Goal: Task Accomplishment & Management: Use online tool/utility

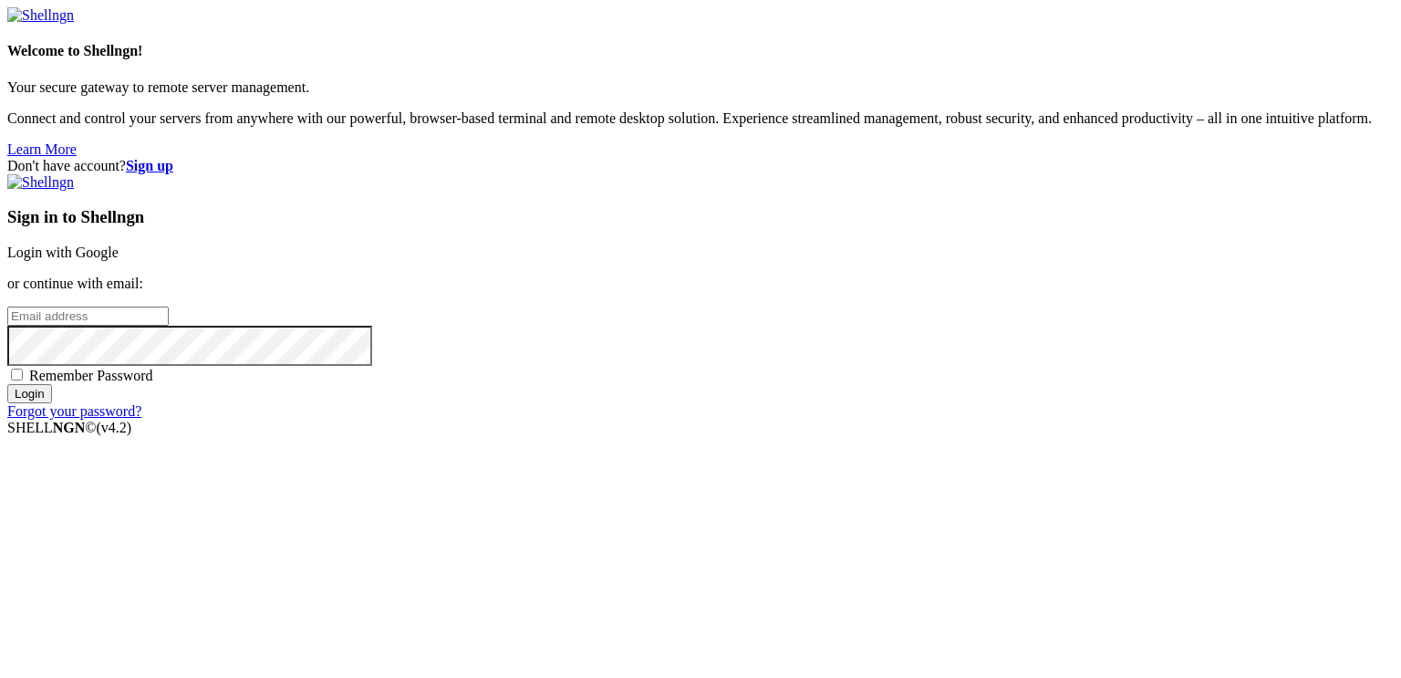
click at [119, 244] on link "Login with Google" at bounding box center [62, 252] width 111 height 16
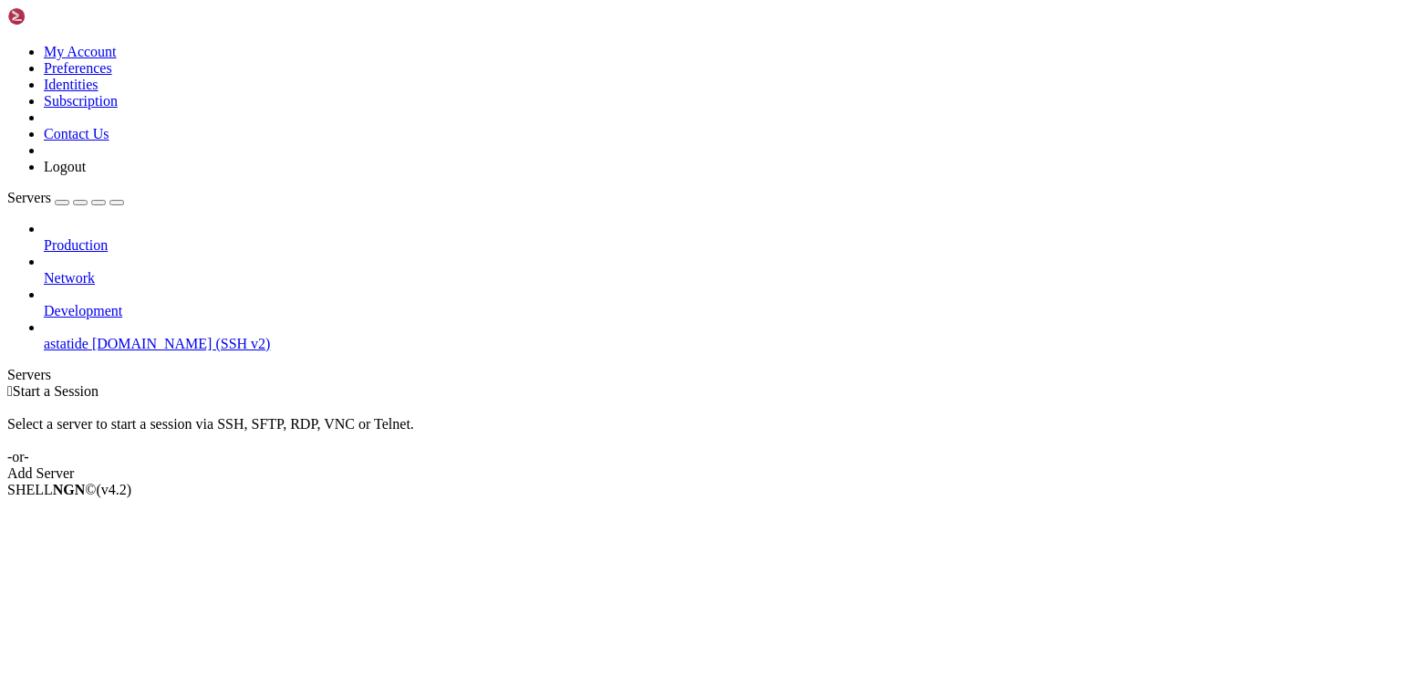
click at [88, 336] on span "astatide" at bounding box center [66, 344] width 45 height 16
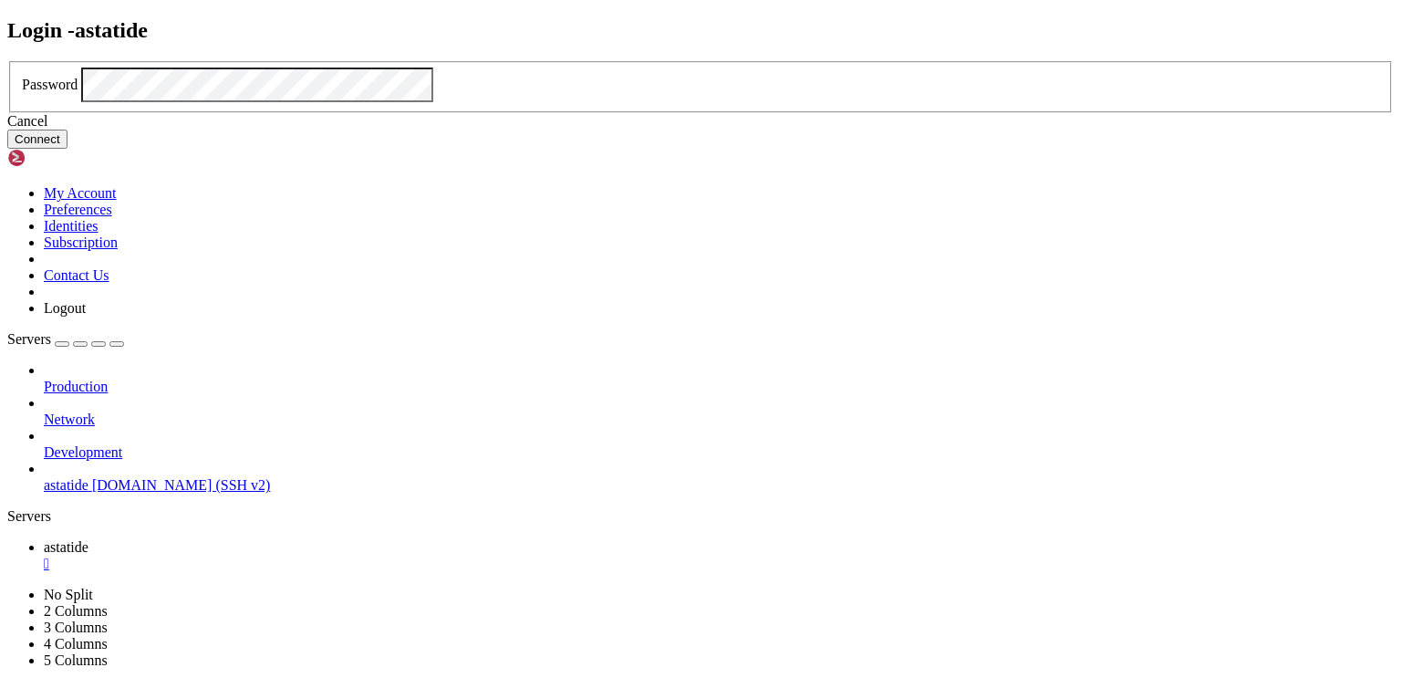
click at [67, 149] on button "Connect" at bounding box center [37, 138] width 60 height 19
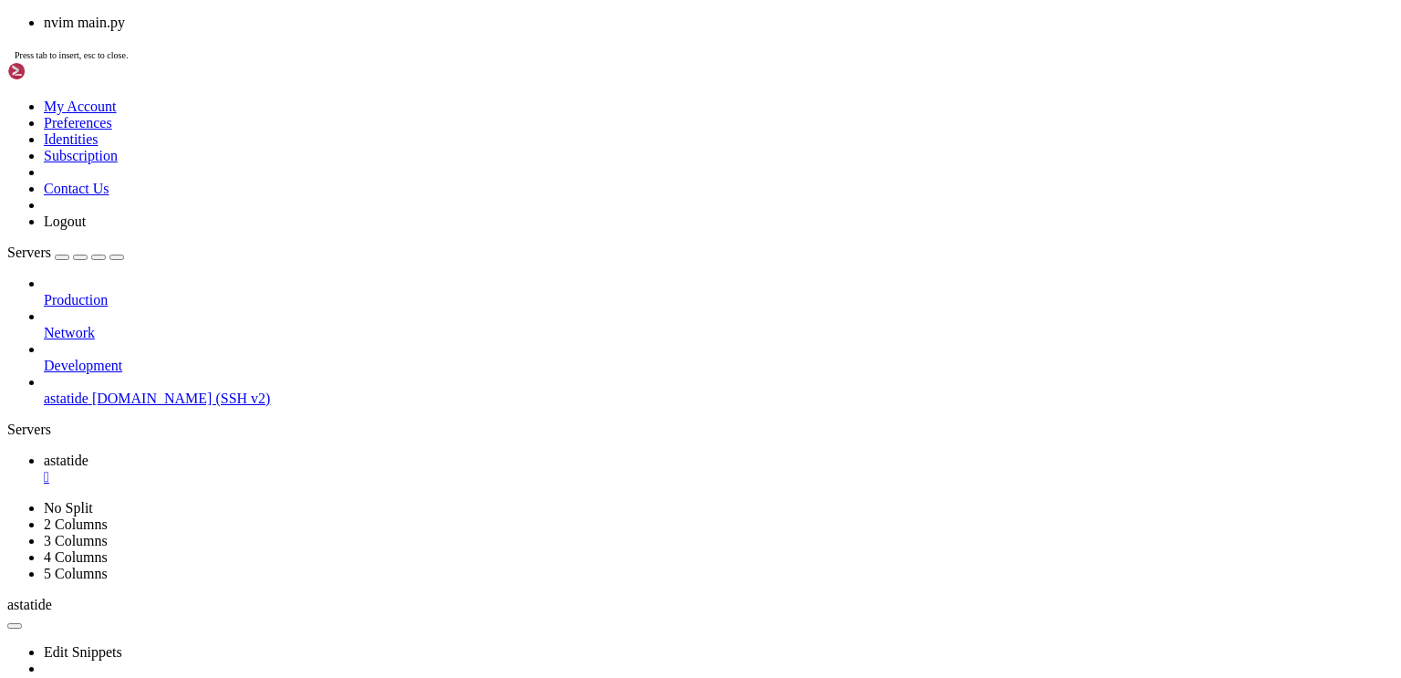
scroll to position [115, 0]
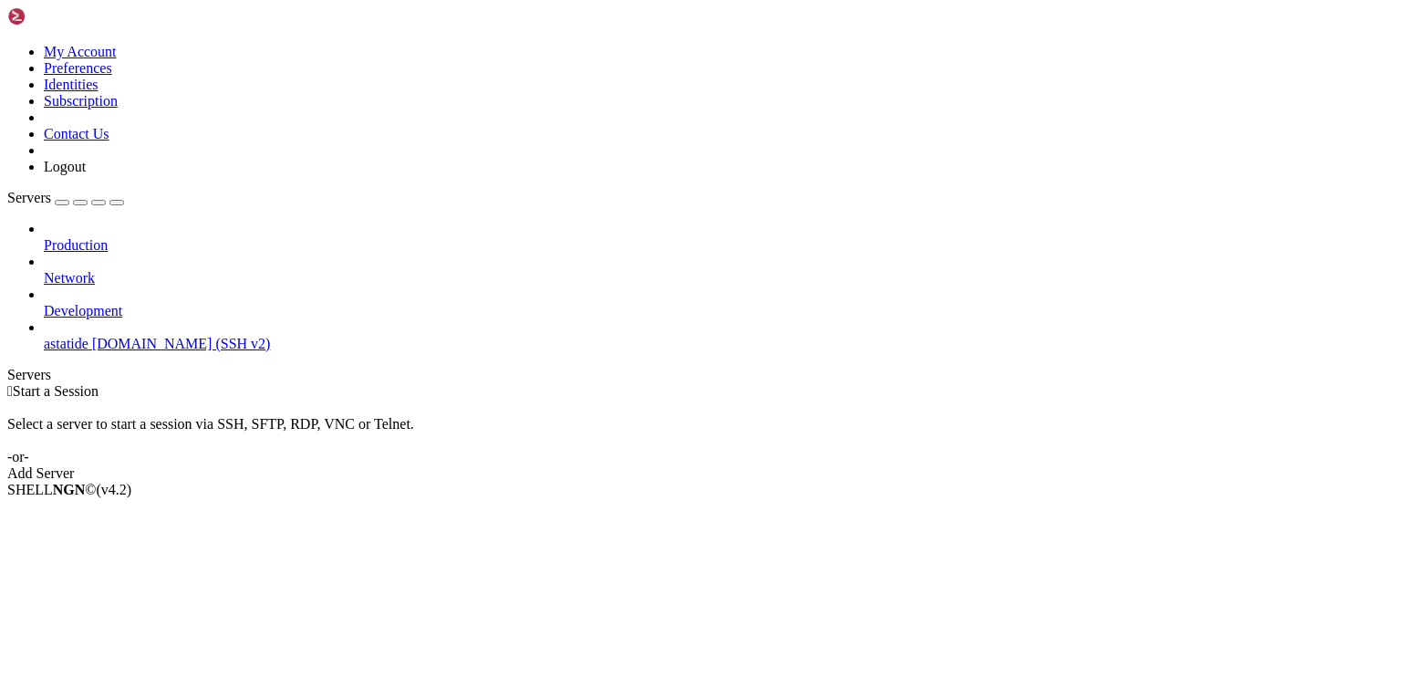
click at [140, 336] on span "[DOMAIN_NAME] (SSH v2)" at bounding box center [181, 344] width 179 height 16
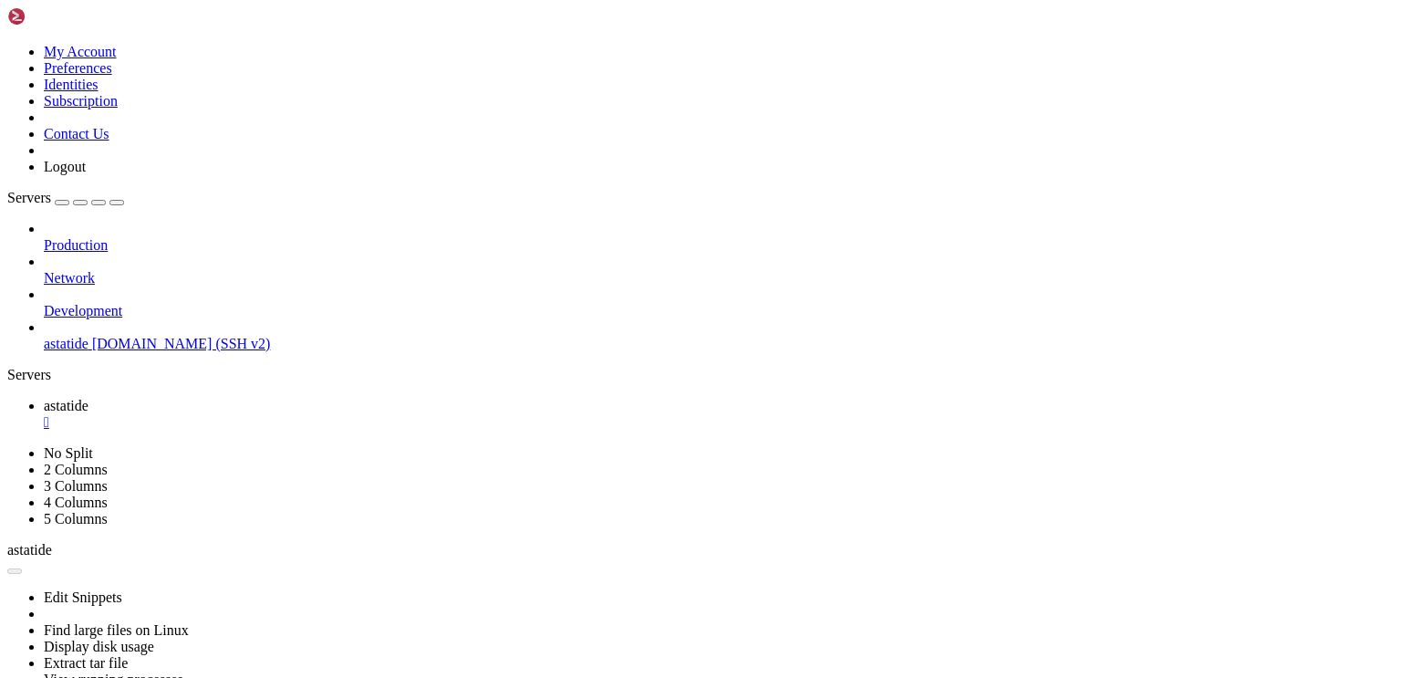
click at [140, 336] on span "[DOMAIN_NAME] (SSH v2)" at bounding box center [181, 344] width 179 height 16
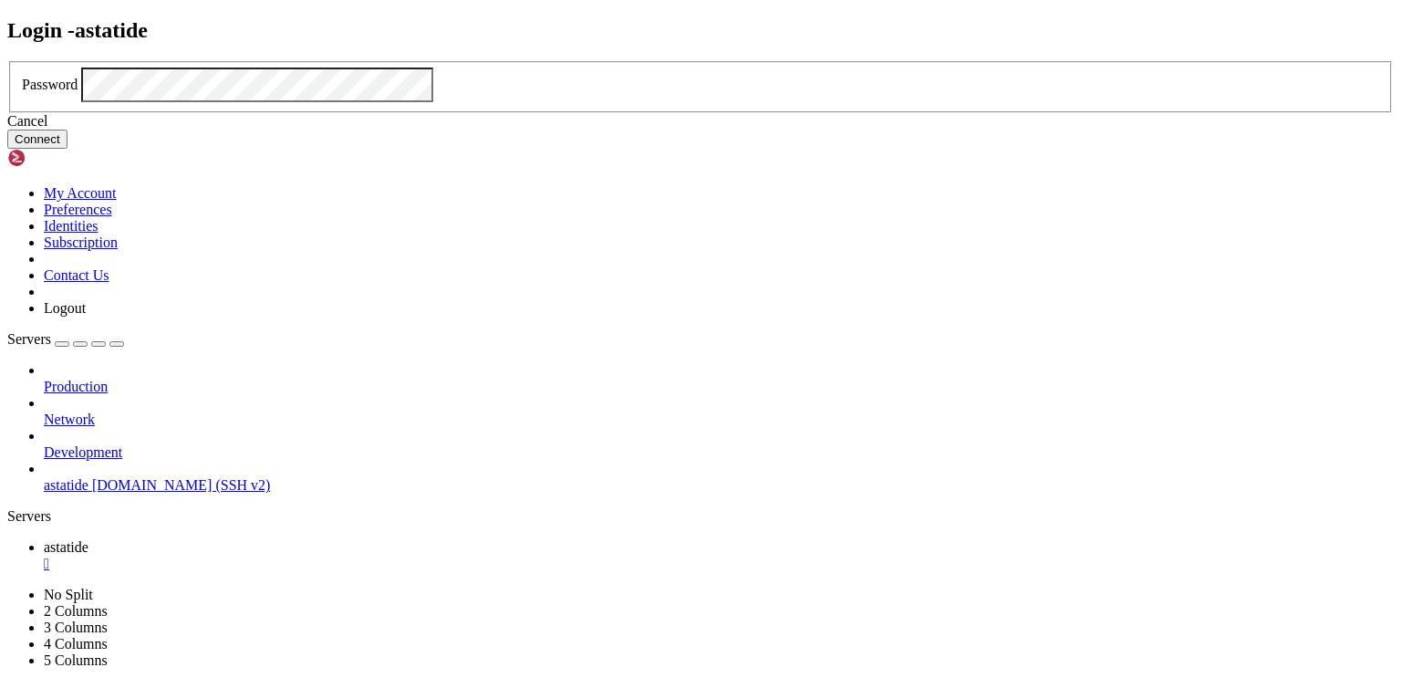
click at [67, 149] on button "Connect" at bounding box center [37, 138] width 60 height 19
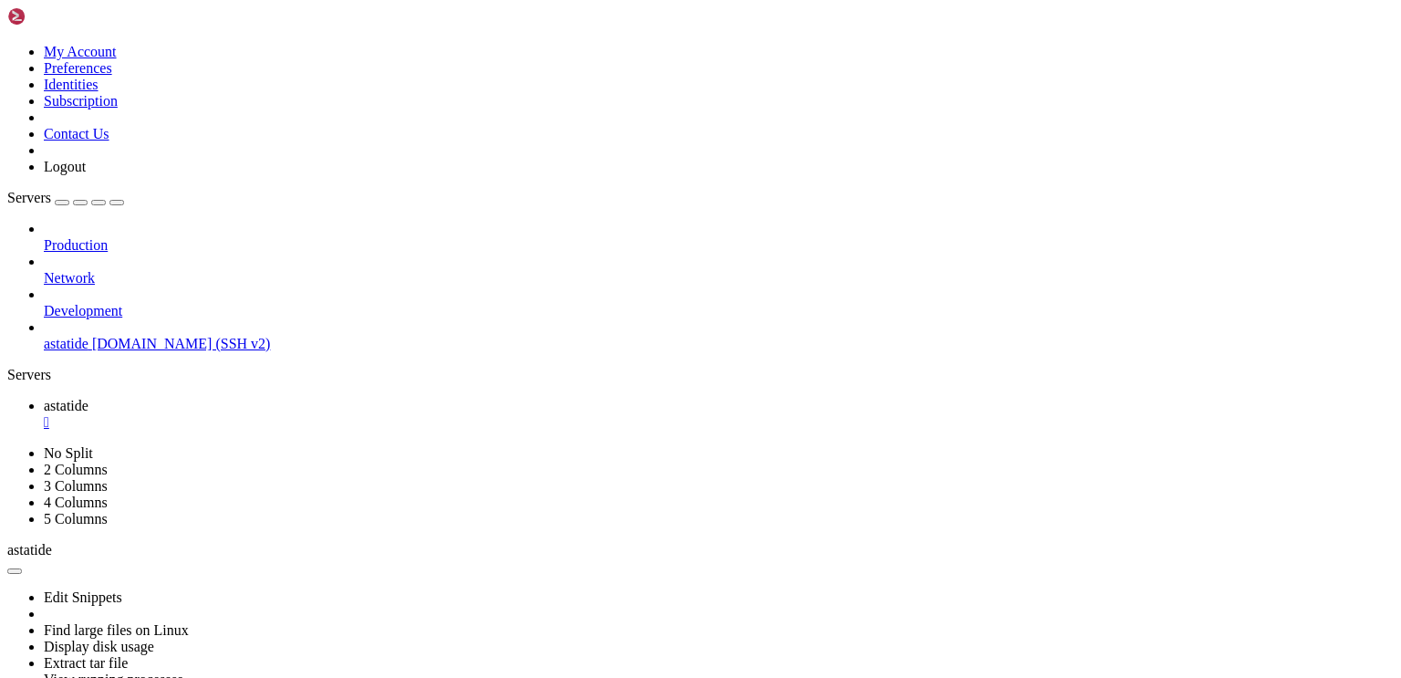
click at [7, 44] on link at bounding box center [7, 44] width 0 height 0
click at [112, 76] on link "Preferences" at bounding box center [78, 68] width 68 height 16
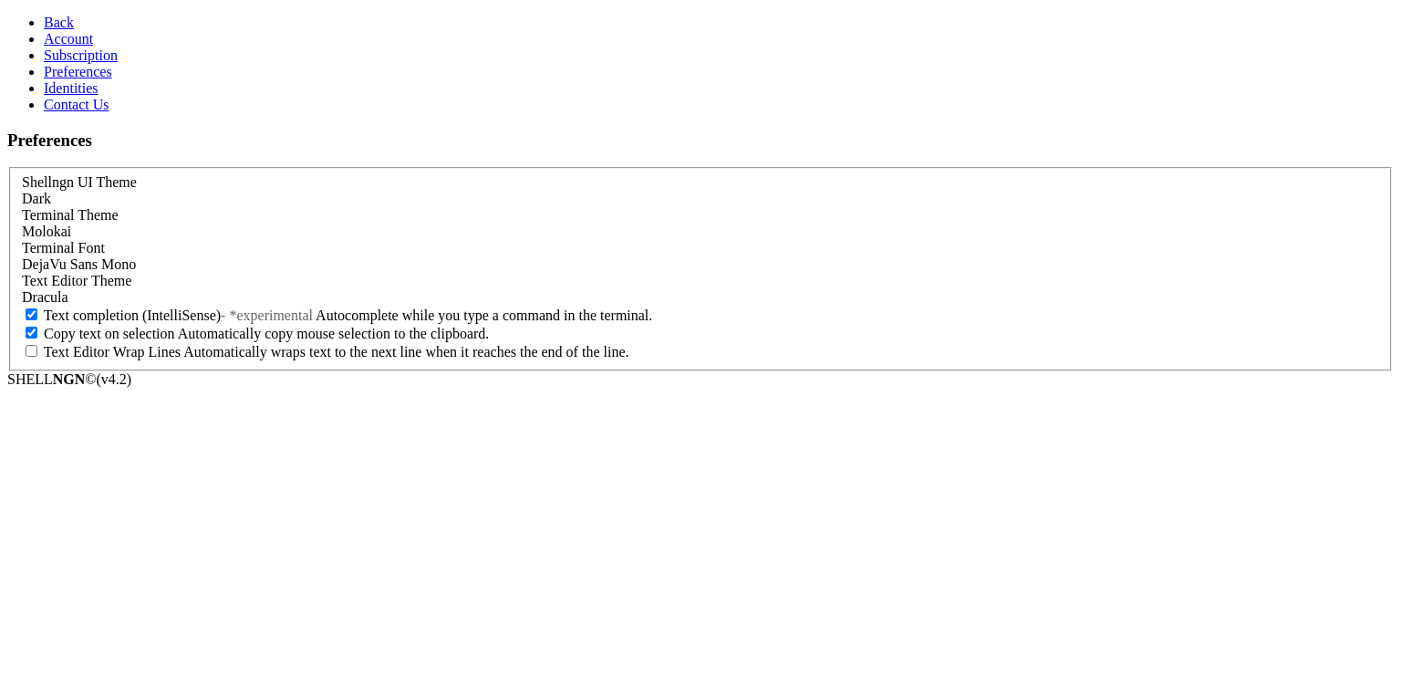
click at [227, 223] on div "Molokai" at bounding box center [700, 231] width 1357 height 16
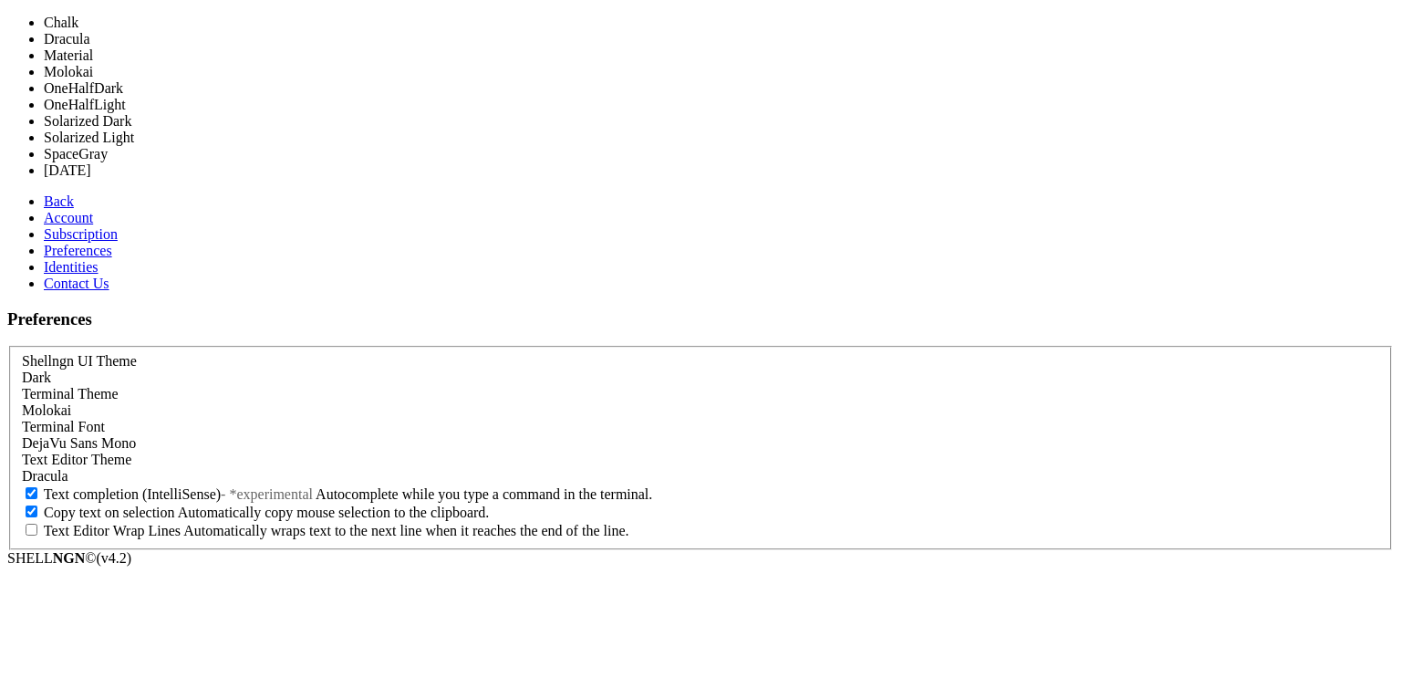
scroll to position [77, 0]
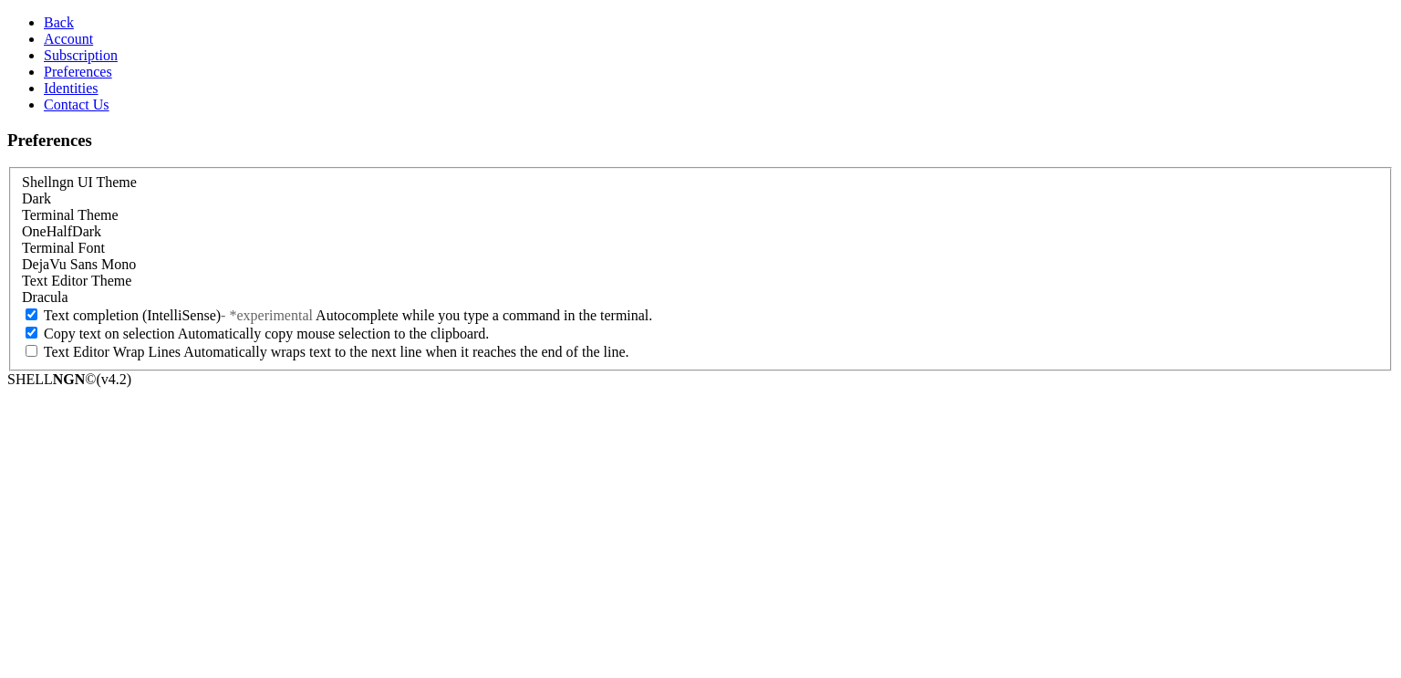
click at [101, 223] on span "OneHalfDark" at bounding box center [61, 231] width 79 height 16
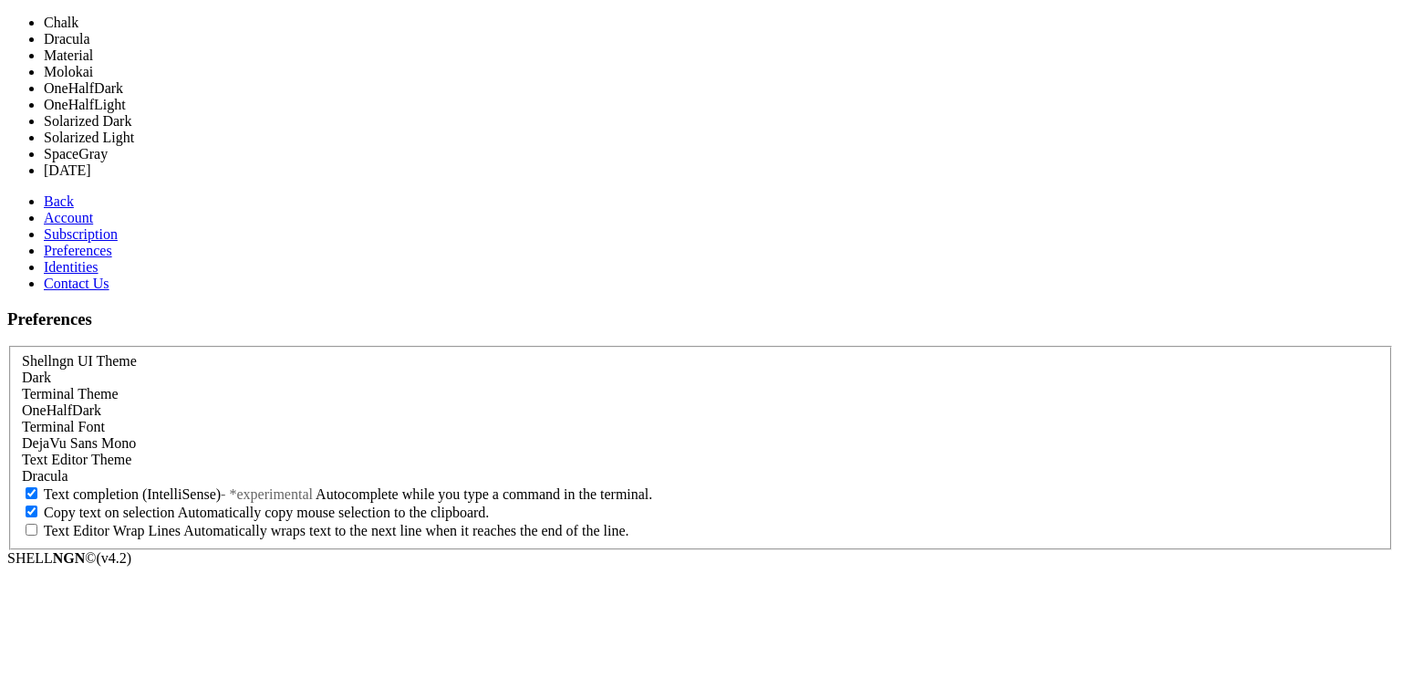
scroll to position [0, 0]
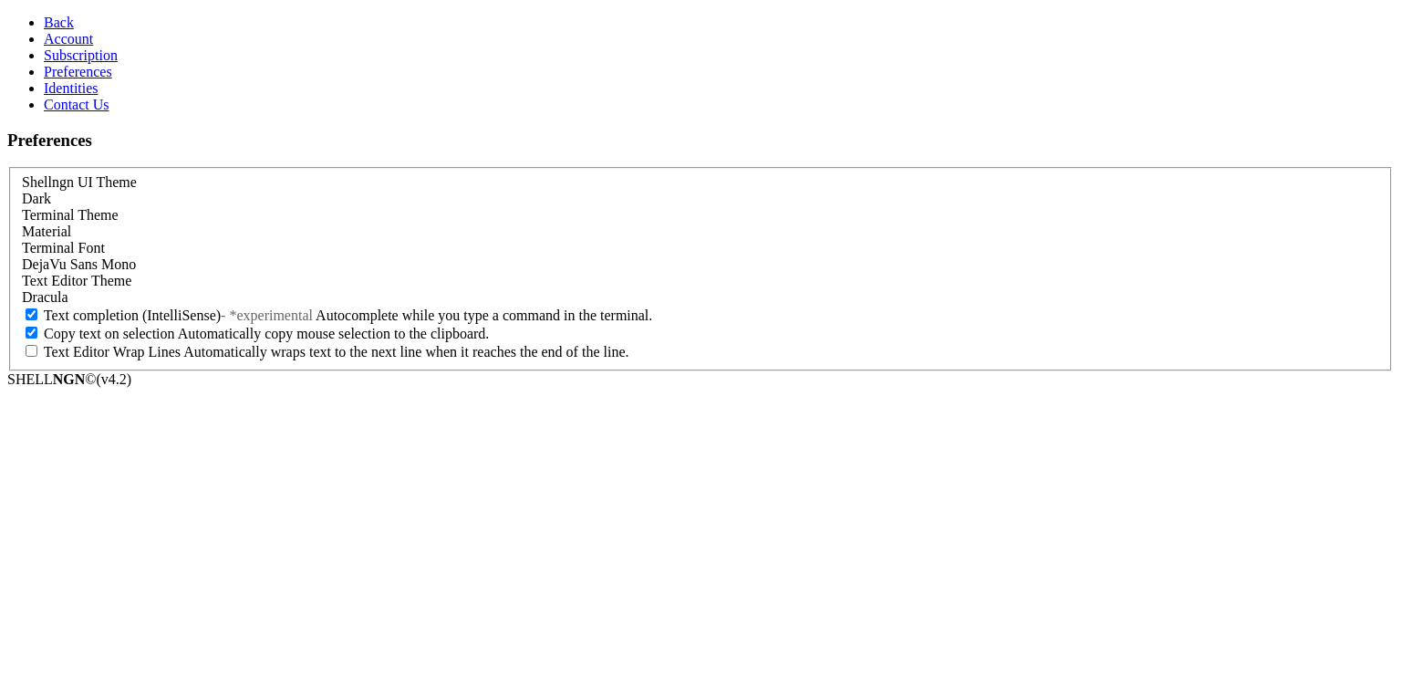
click at [136, 272] on span "DejaVu Sans Mono" at bounding box center [79, 264] width 114 height 16
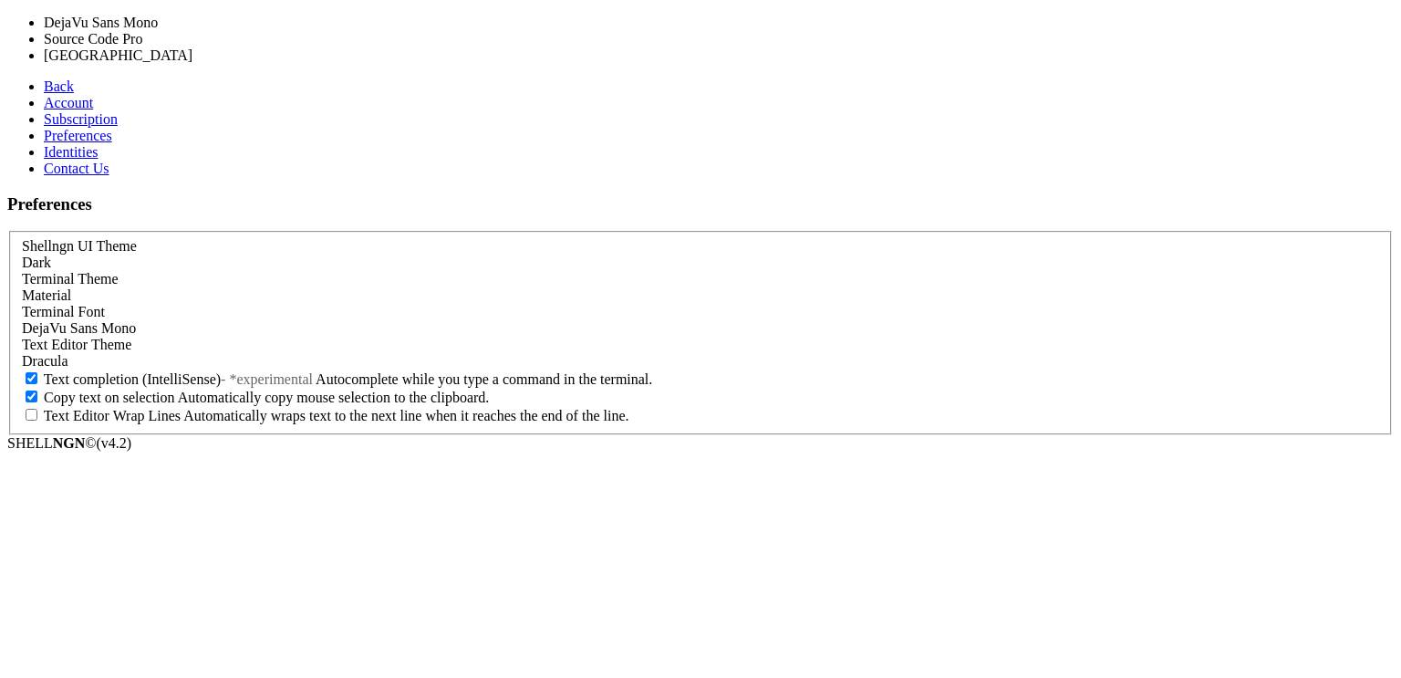
click at [136, 320] on span "DejaVu Sans Mono" at bounding box center [79, 328] width 114 height 16
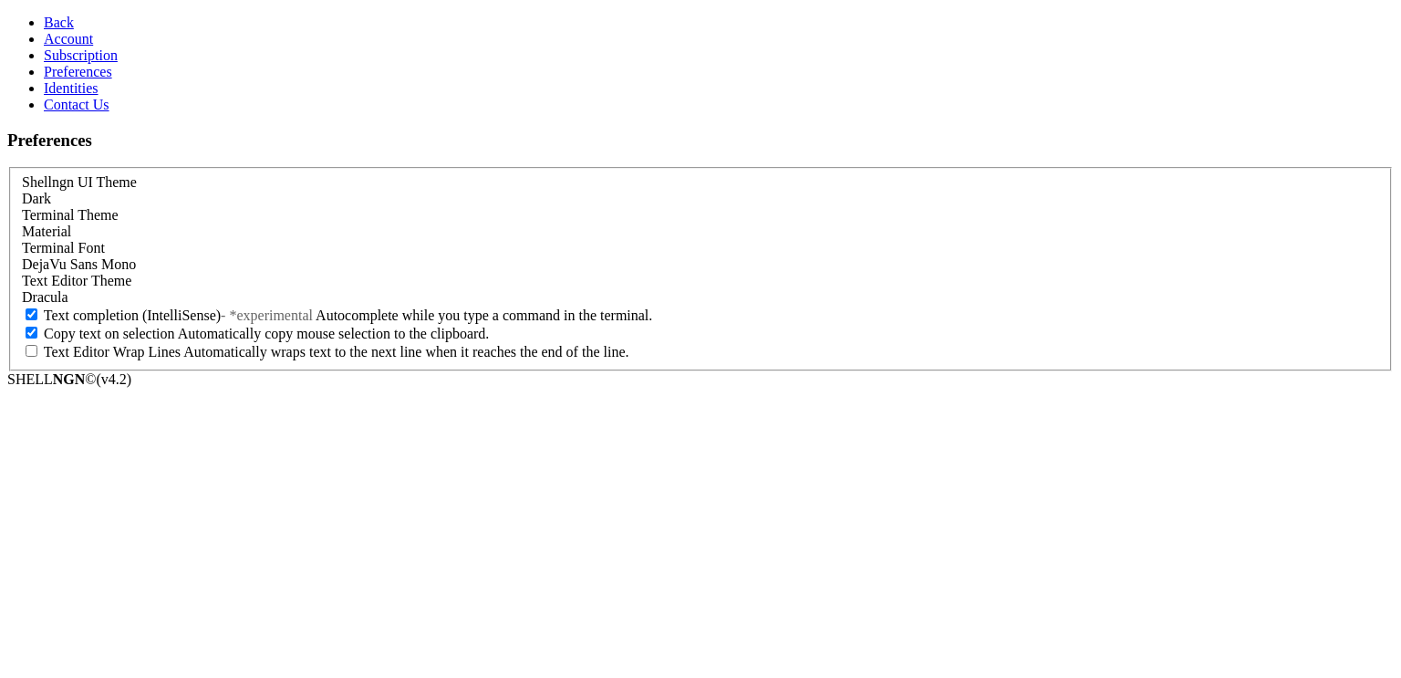
click at [230, 305] on div "Dracula" at bounding box center [700, 297] width 1357 height 16
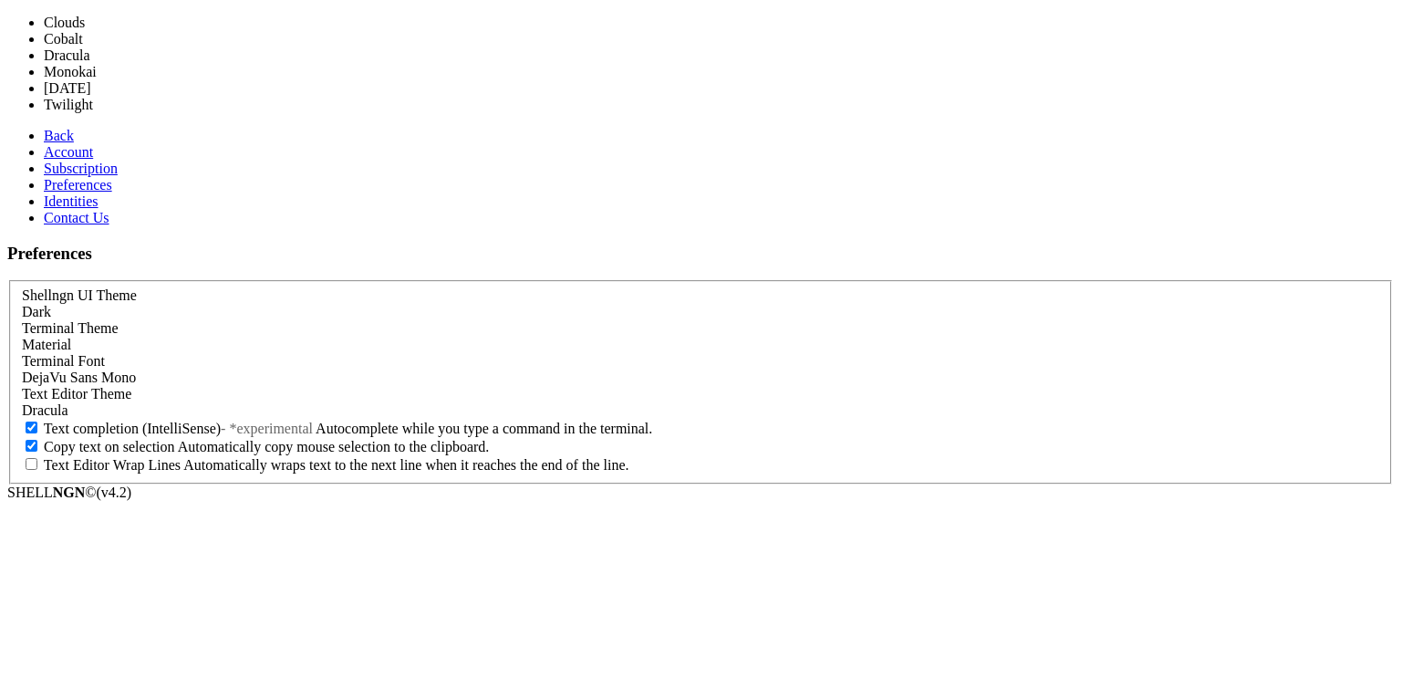
click at [230, 402] on div "Dracula" at bounding box center [700, 410] width 1357 height 16
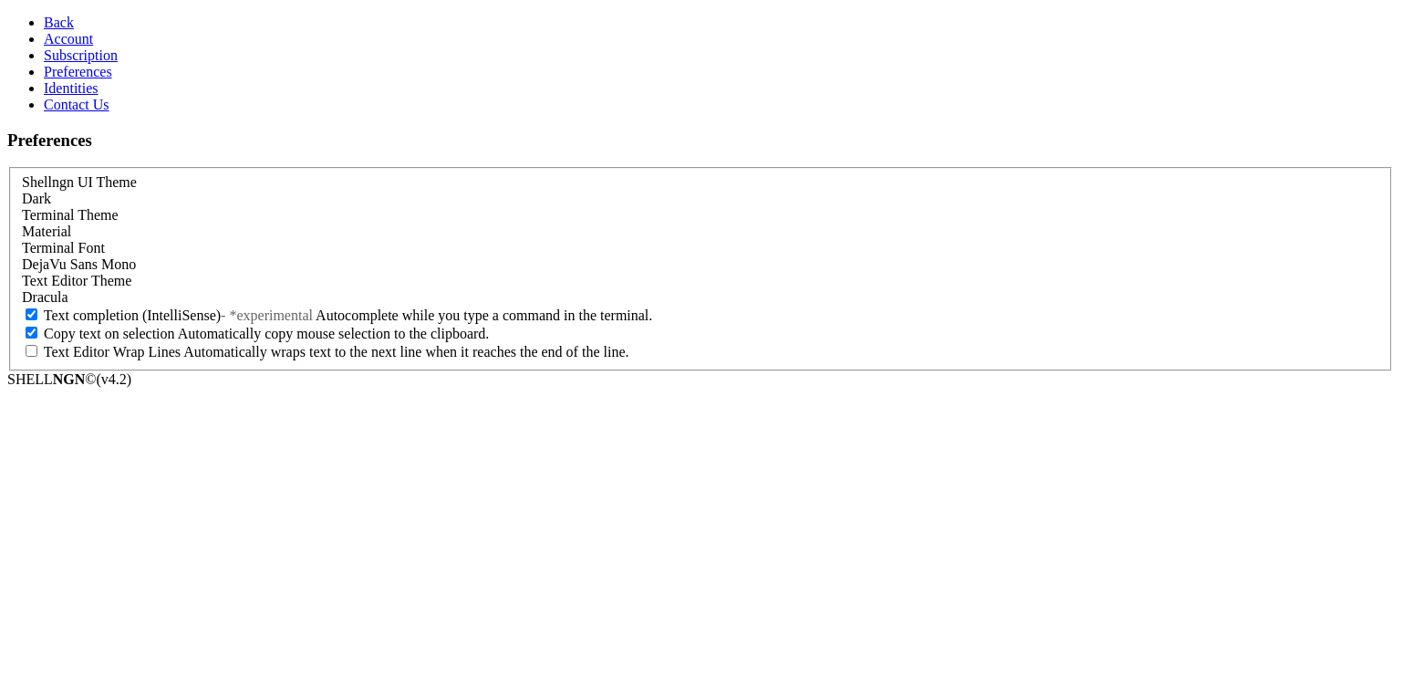
click at [200, 323] on span "Text completion (IntelliSense)" at bounding box center [132, 315] width 177 height 16
click at [37, 320] on input "Text completion (IntelliSense) - *experimental Autocomplete while you type a co…" at bounding box center [32, 314] width 12 height 12
checkbox input "false"
click at [44, 17] on icon at bounding box center [44, 23] width 0 height 16
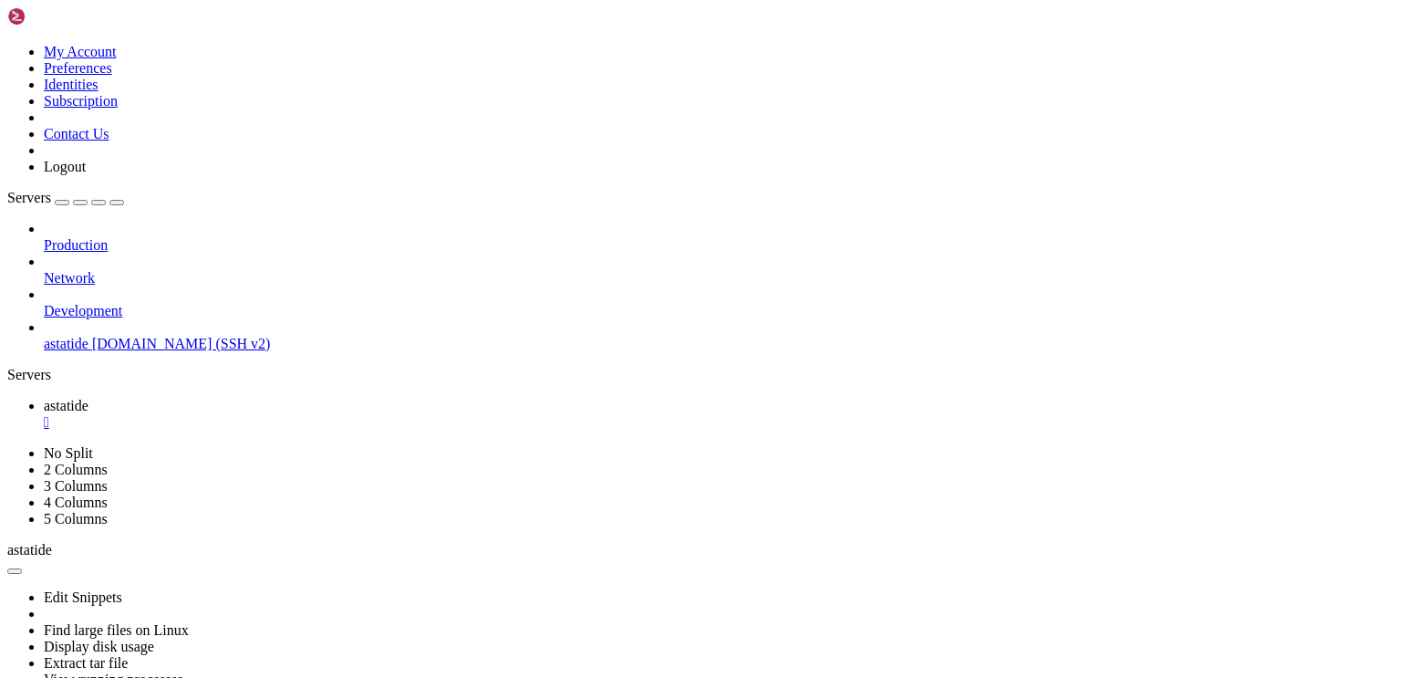
click at [7, 44] on icon at bounding box center [7, 44] width 0 height 0
click at [112, 76] on link "Preferences" at bounding box center [78, 68] width 68 height 16
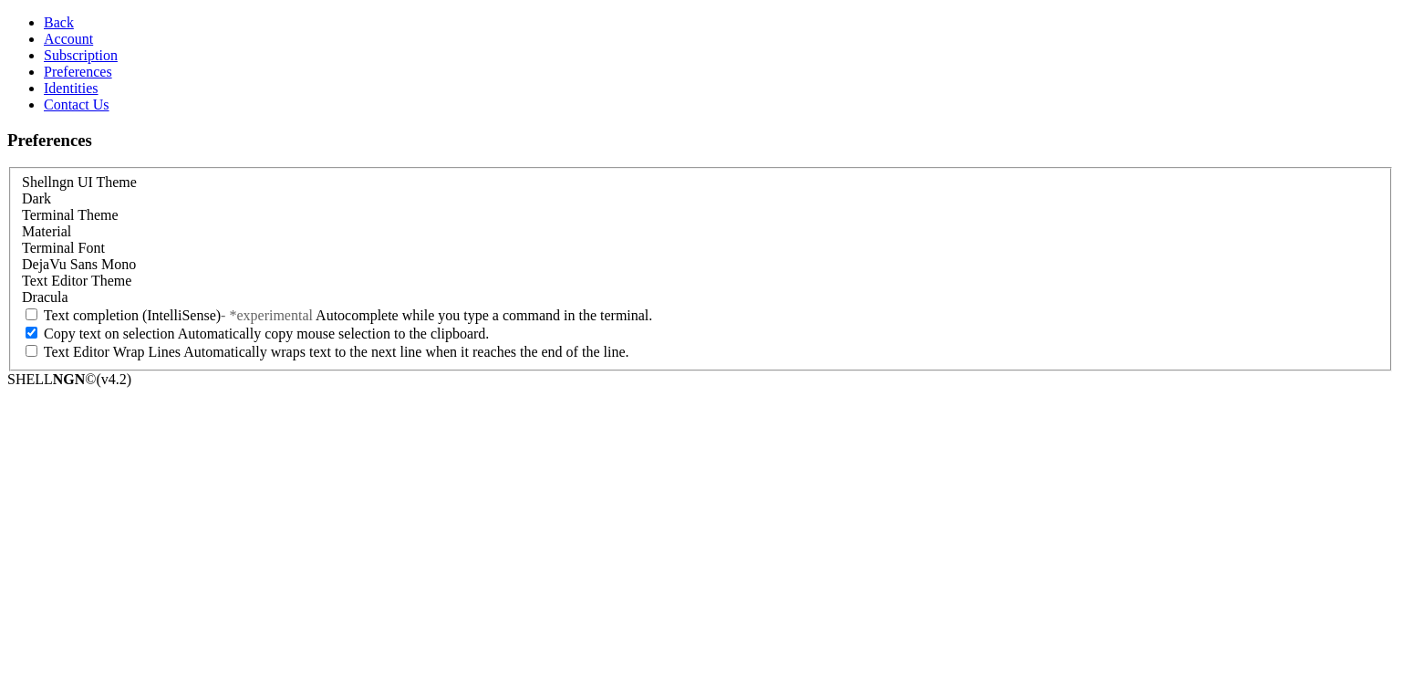
click at [71, 223] on span "Material" at bounding box center [46, 231] width 49 height 16
click at [44, 30] on link "Back" at bounding box center [59, 23] width 30 height 16
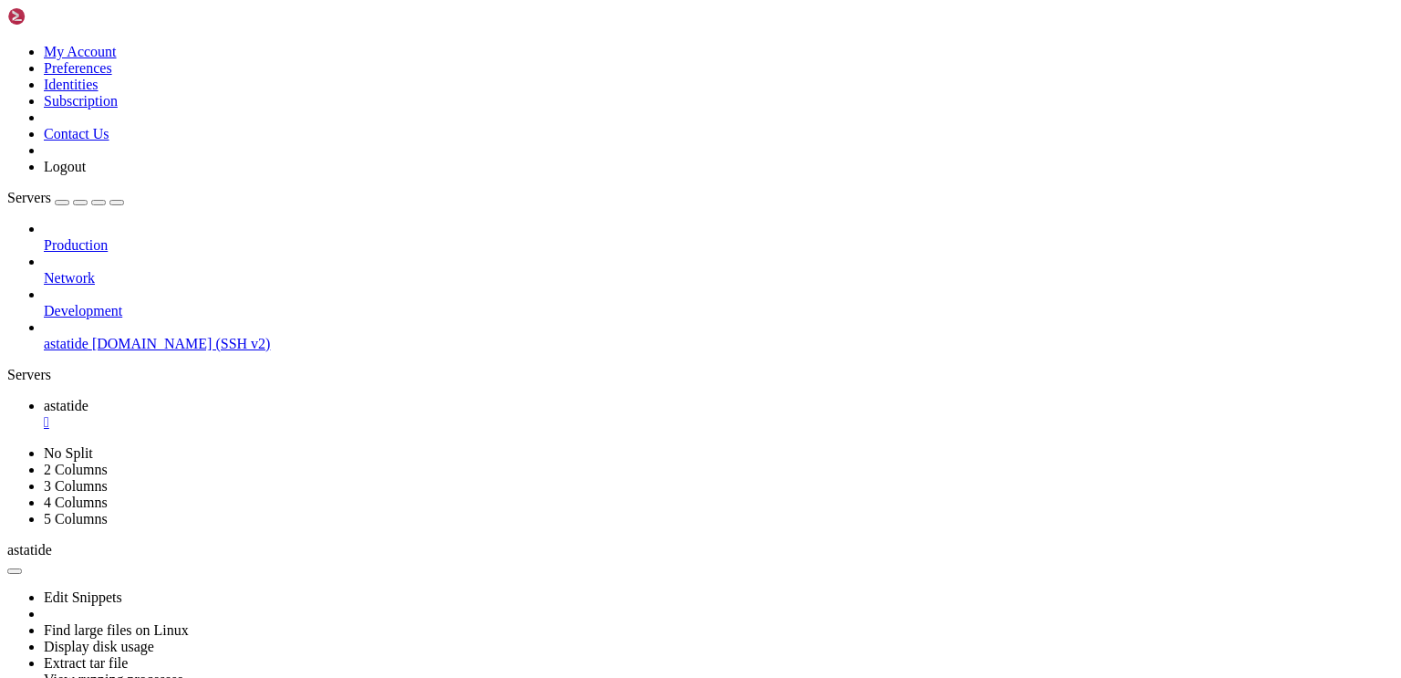
click at [7, 44] on icon at bounding box center [7, 44] width 0 height 0
click at [112, 76] on link "Preferences" at bounding box center [78, 68] width 68 height 16
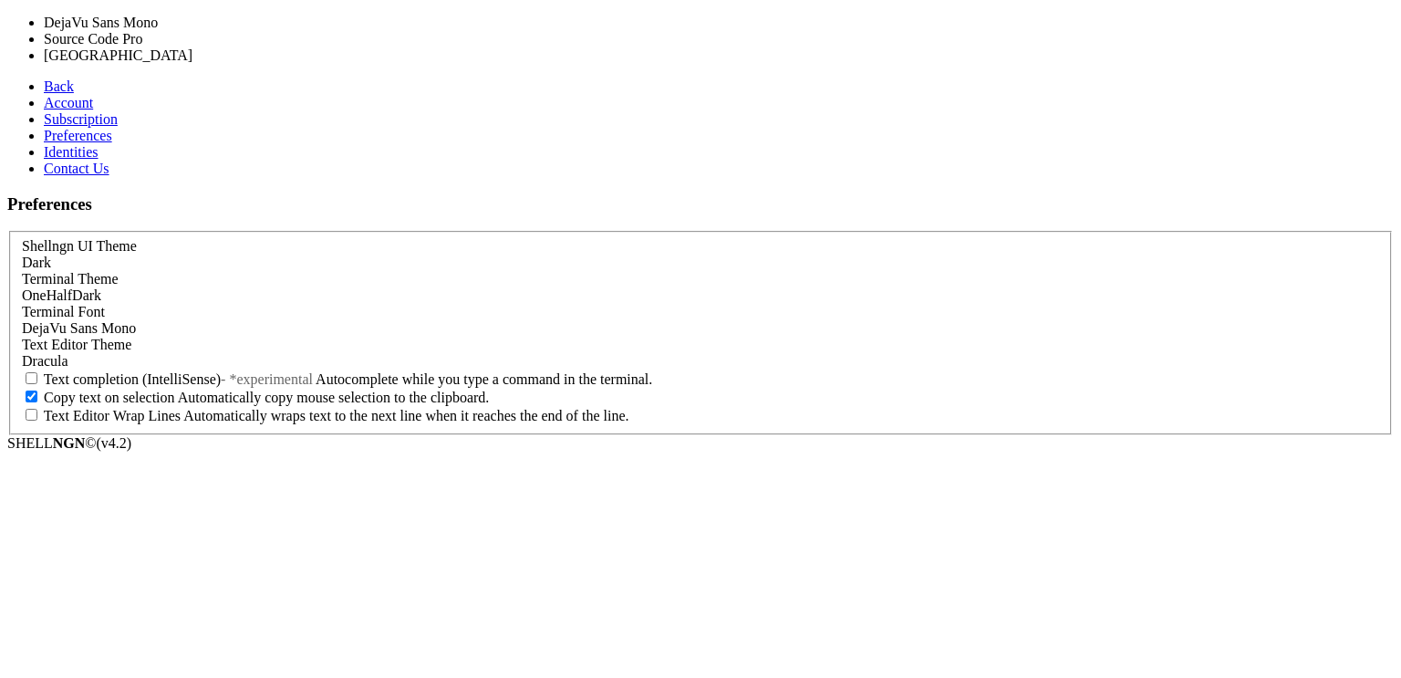
click at [212, 320] on div "DejaVu Sans Mono" at bounding box center [700, 328] width 1357 height 16
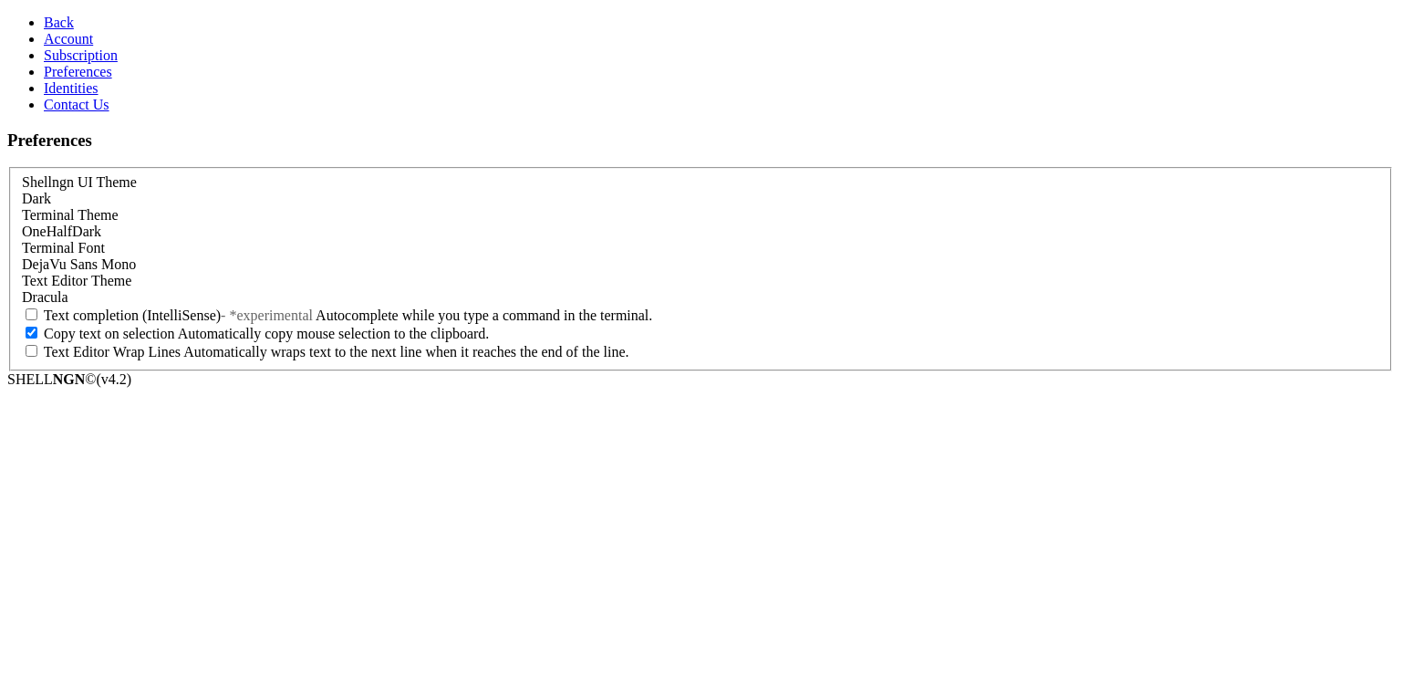
click at [101, 223] on span "OneHalfDark" at bounding box center [61, 231] width 79 height 16
click at [44, 15] on span "Back" at bounding box center [59, 23] width 30 height 16
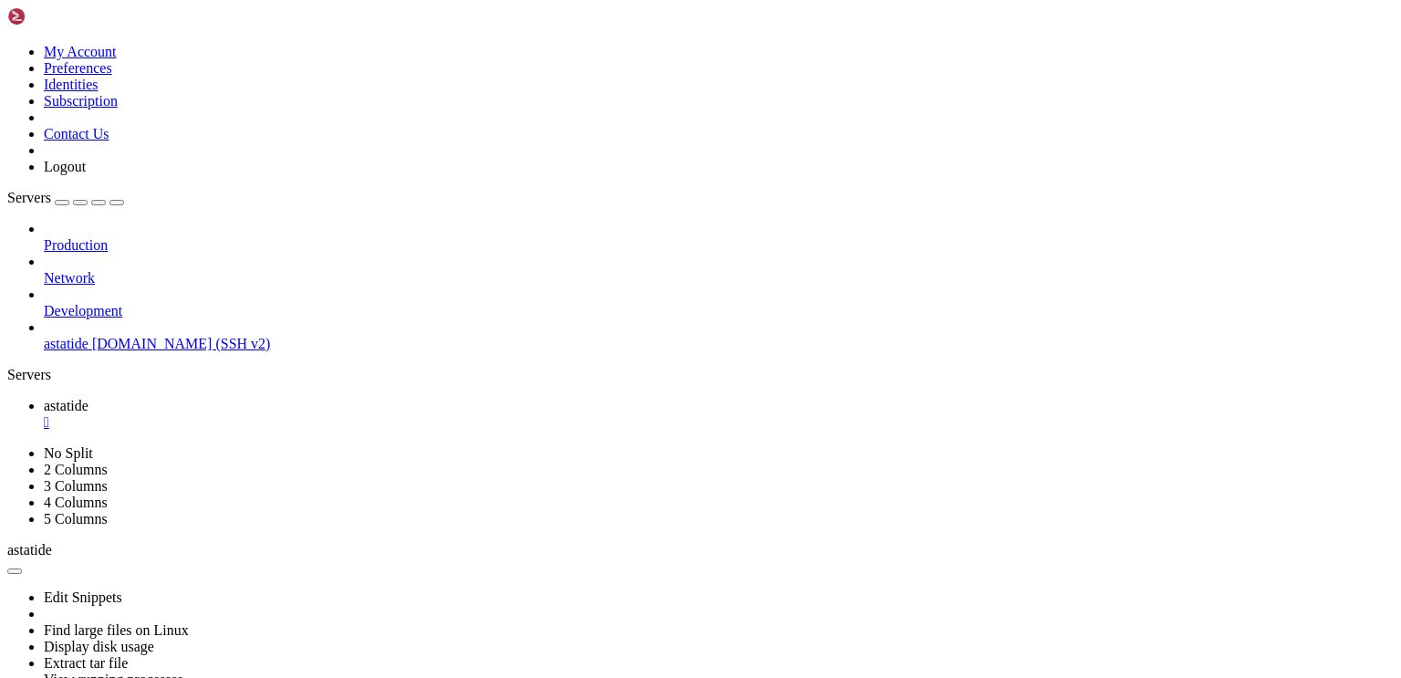
scroll to position [33, 0]
click at [7, 44] on icon at bounding box center [7, 44] width 0 height 0
click at [112, 76] on link "Preferences" at bounding box center [78, 68] width 68 height 16
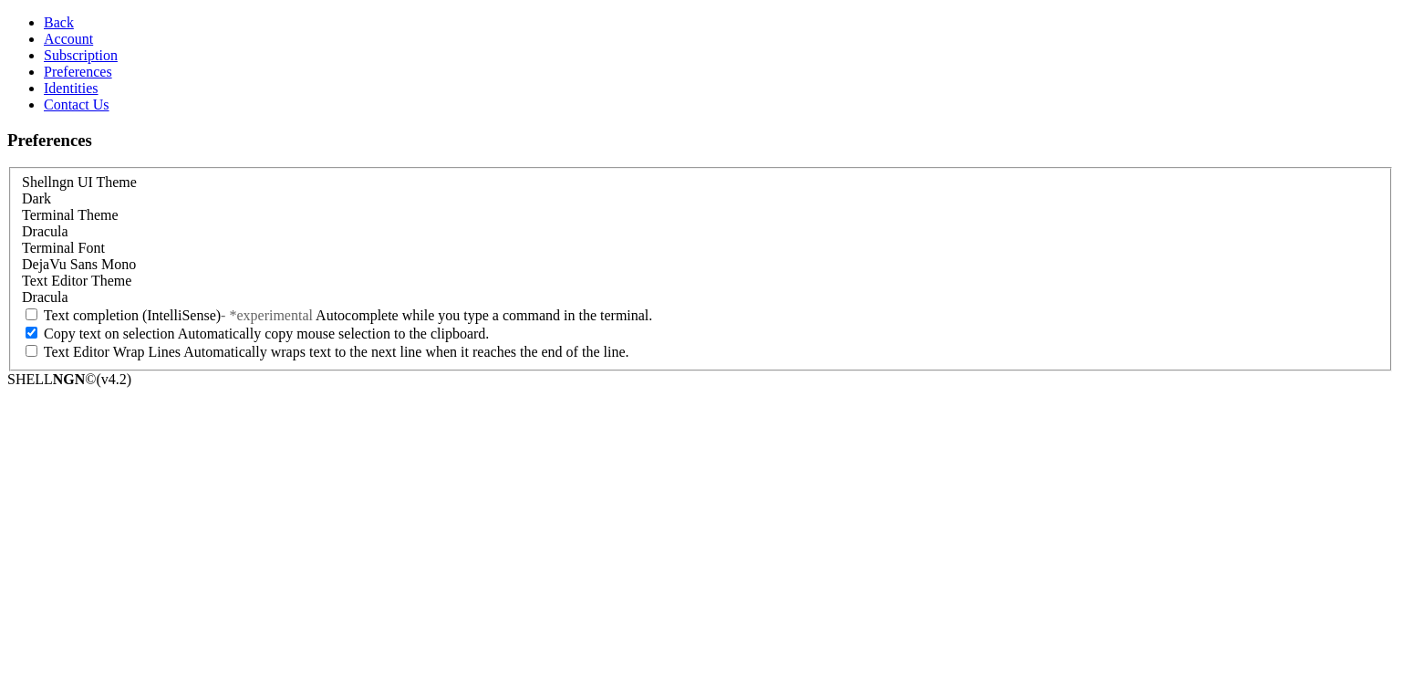
click at [258, 223] on div "Dracula" at bounding box center [700, 231] width 1357 height 16
click at [44, 23] on span "Back" at bounding box center [59, 23] width 30 height 16
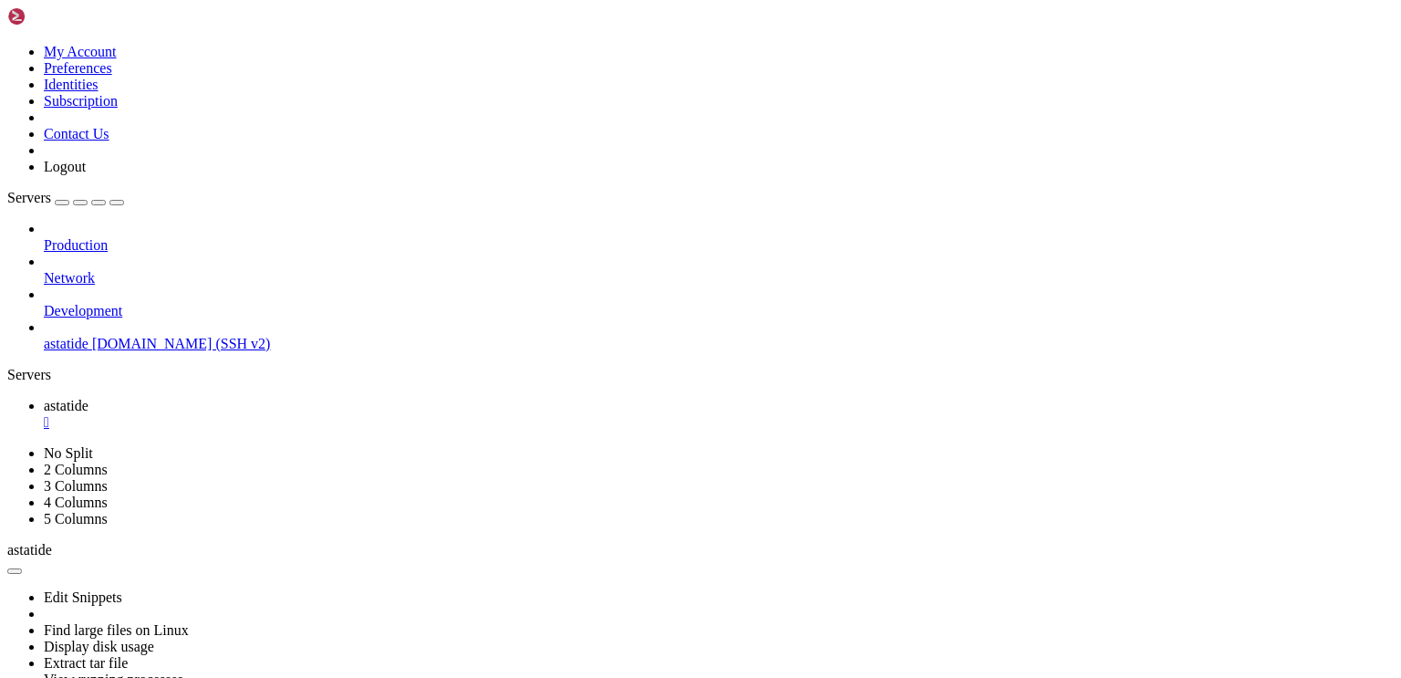
scroll to position [33, 0]
click at [7, 44] on icon at bounding box center [7, 44] width 0 height 0
click at [112, 76] on link "Preferences" at bounding box center [78, 68] width 68 height 16
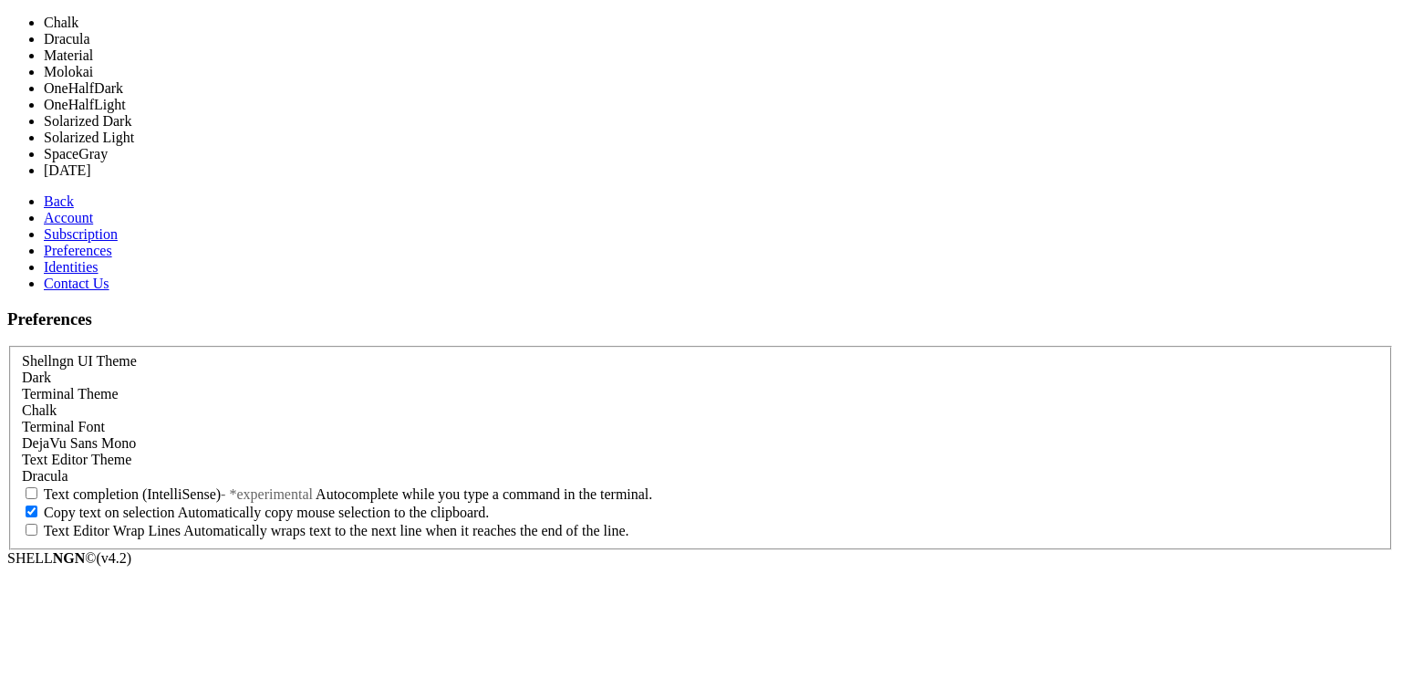
click at [244, 402] on div "Chalk" at bounding box center [700, 410] width 1357 height 16
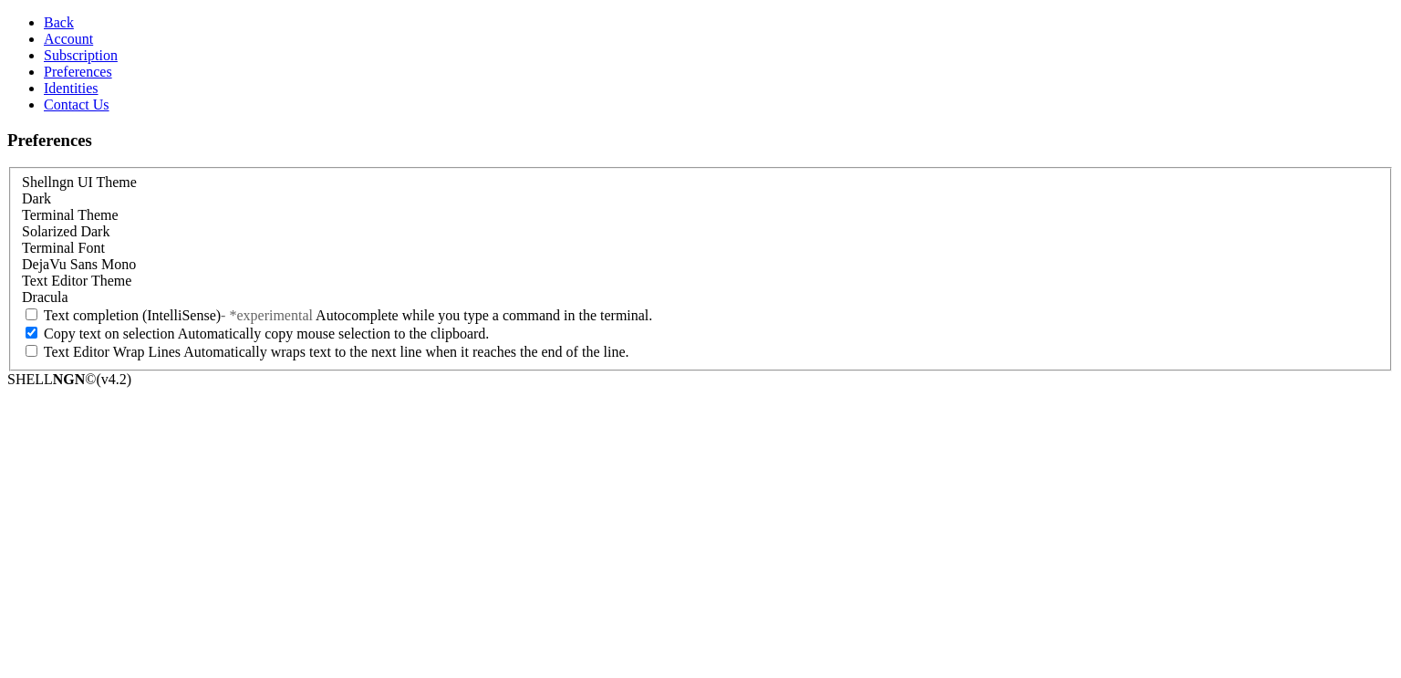
click at [44, 15] on span "Back" at bounding box center [59, 23] width 30 height 16
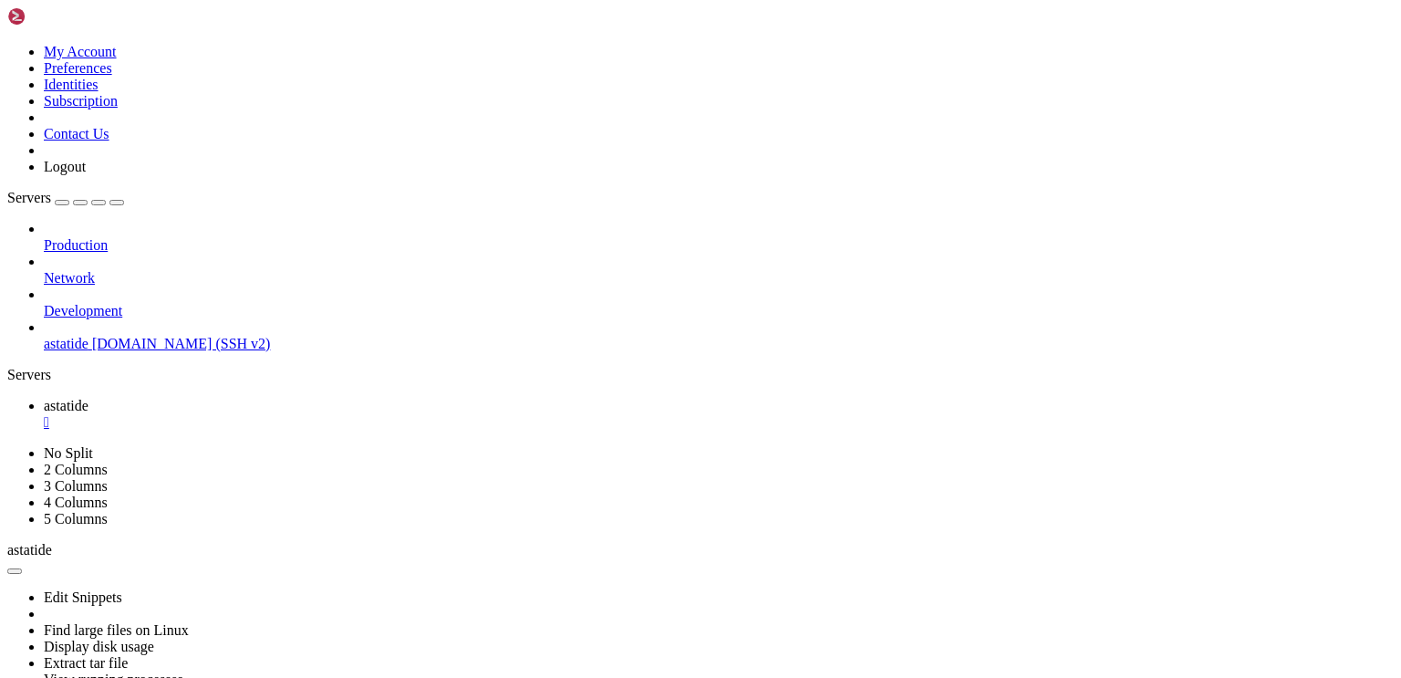
scroll to position [33, 0]
click at [7, 44] on icon at bounding box center [7, 44] width 0 height 0
click at [112, 76] on link "Preferences" at bounding box center [78, 68] width 68 height 16
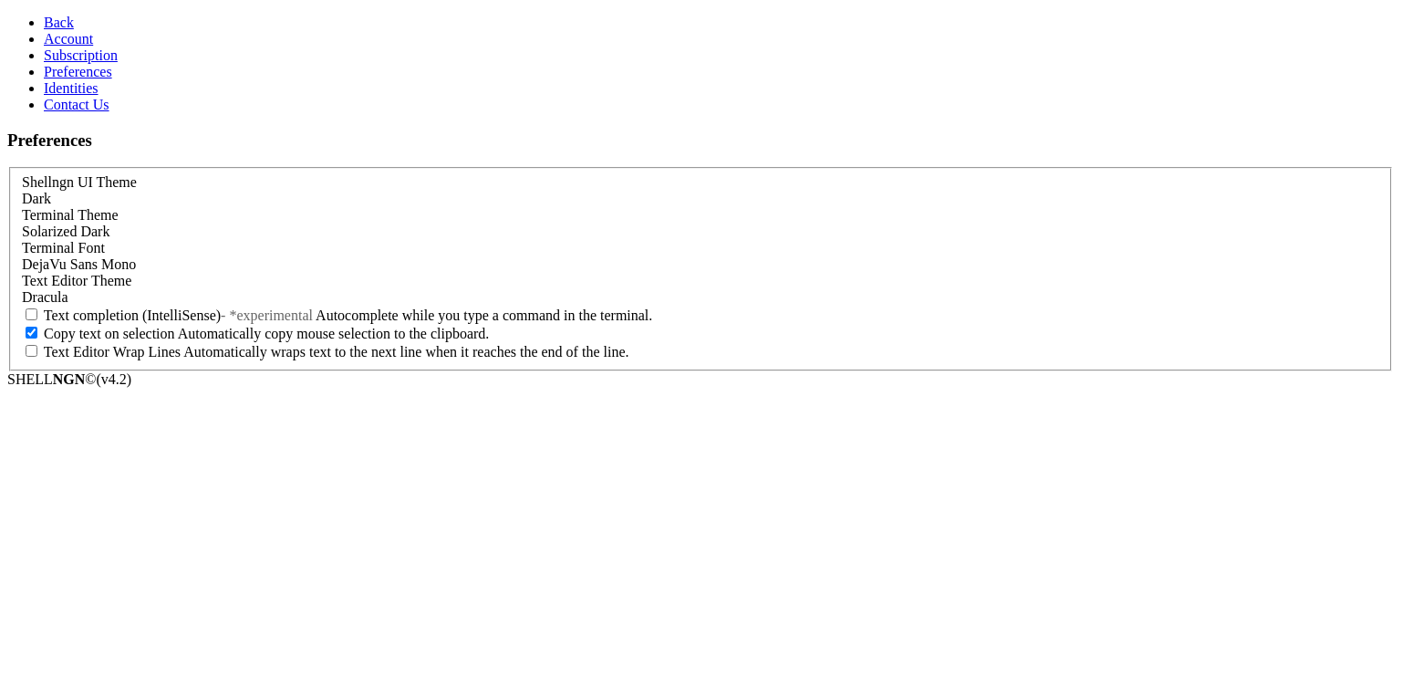
click at [109, 223] on span "Solarized Dark" at bounding box center [66, 231] width 88 height 16
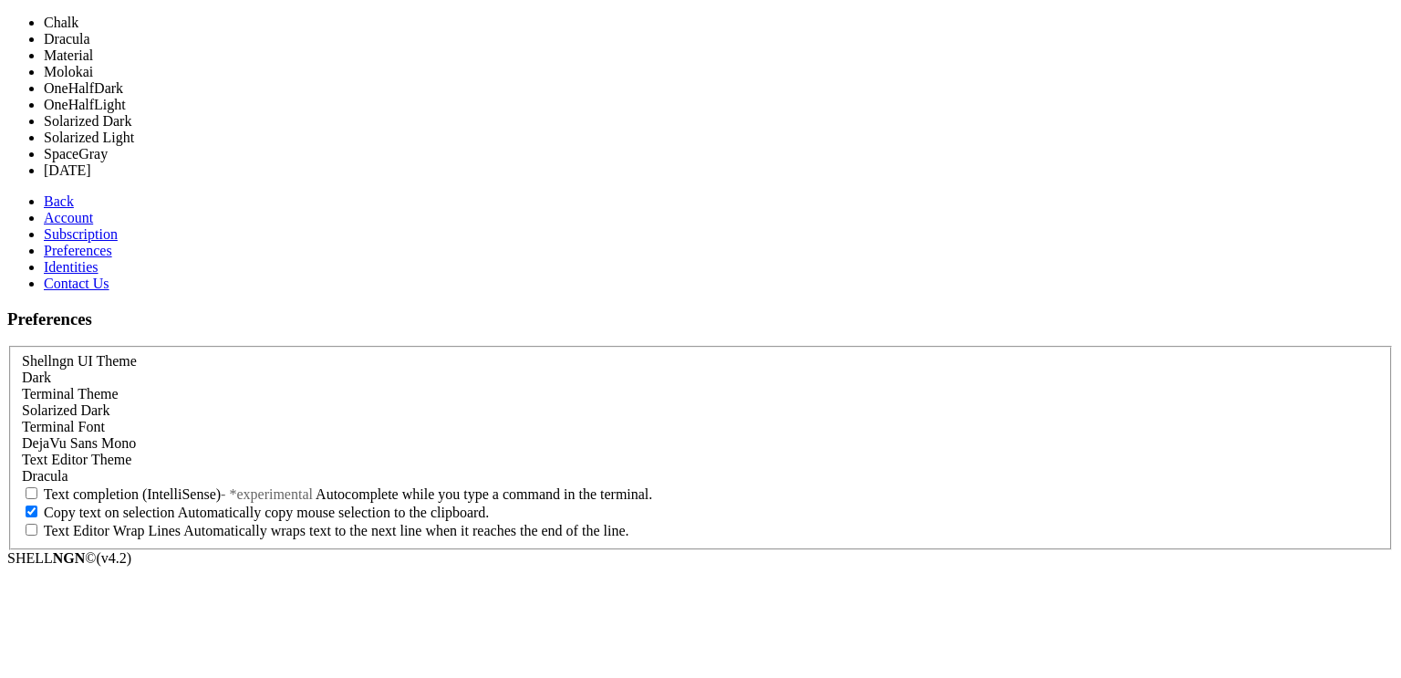
scroll to position [77, 0]
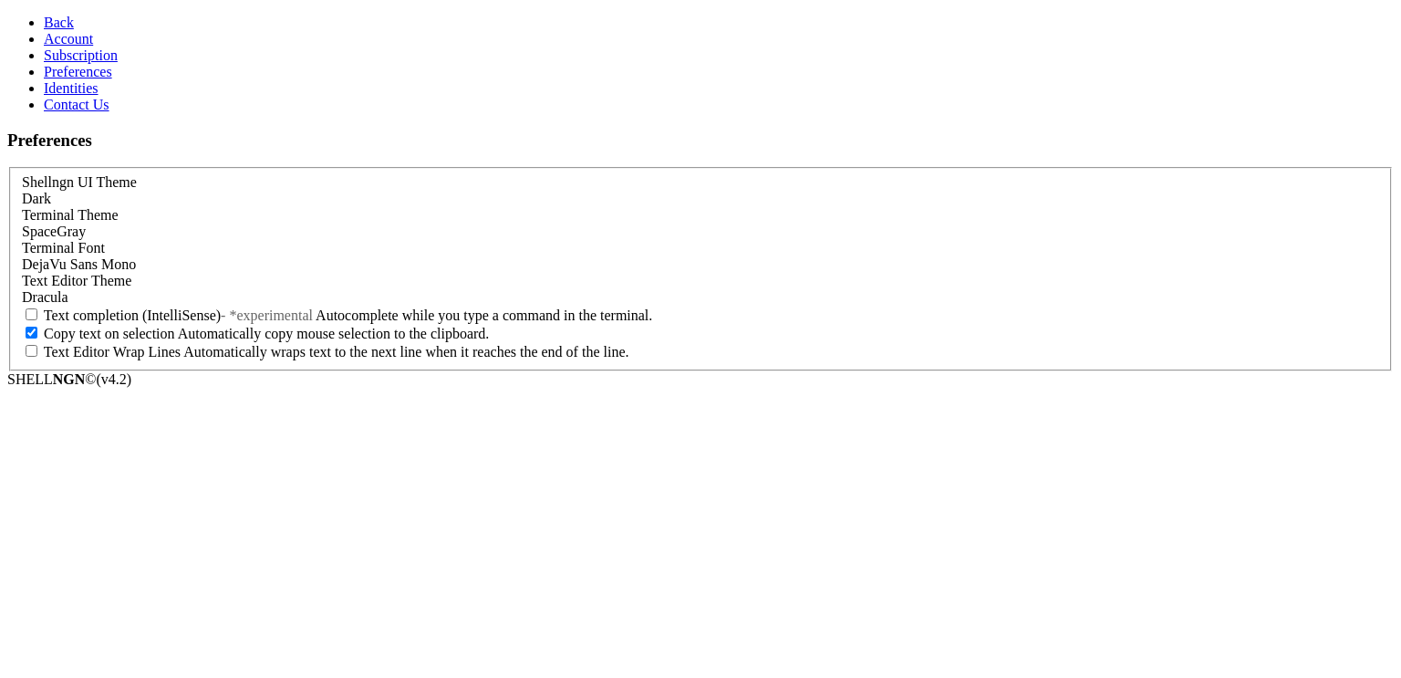
click at [55, 15] on span "Back" at bounding box center [59, 23] width 30 height 16
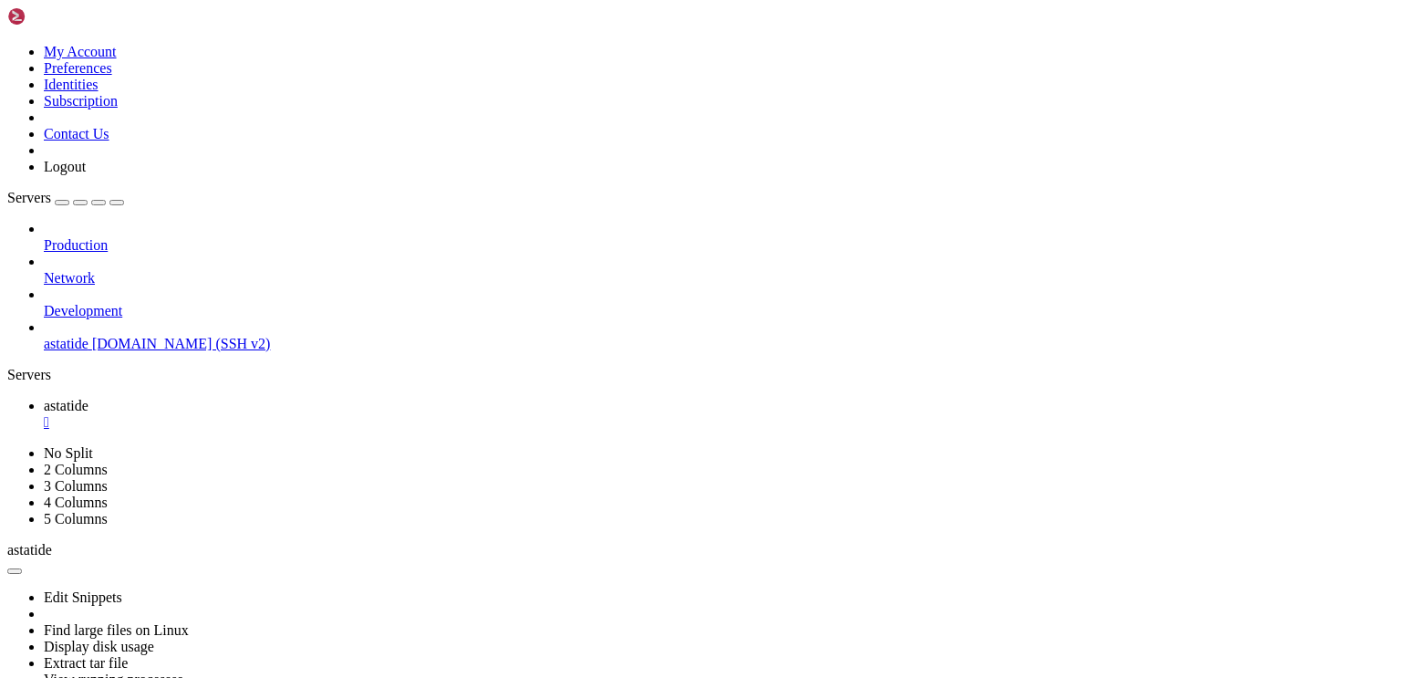
scroll to position [33, 0]
click at [7, 44] on icon at bounding box center [7, 44] width 0 height 0
click at [112, 76] on link "Preferences" at bounding box center [78, 68] width 68 height 16
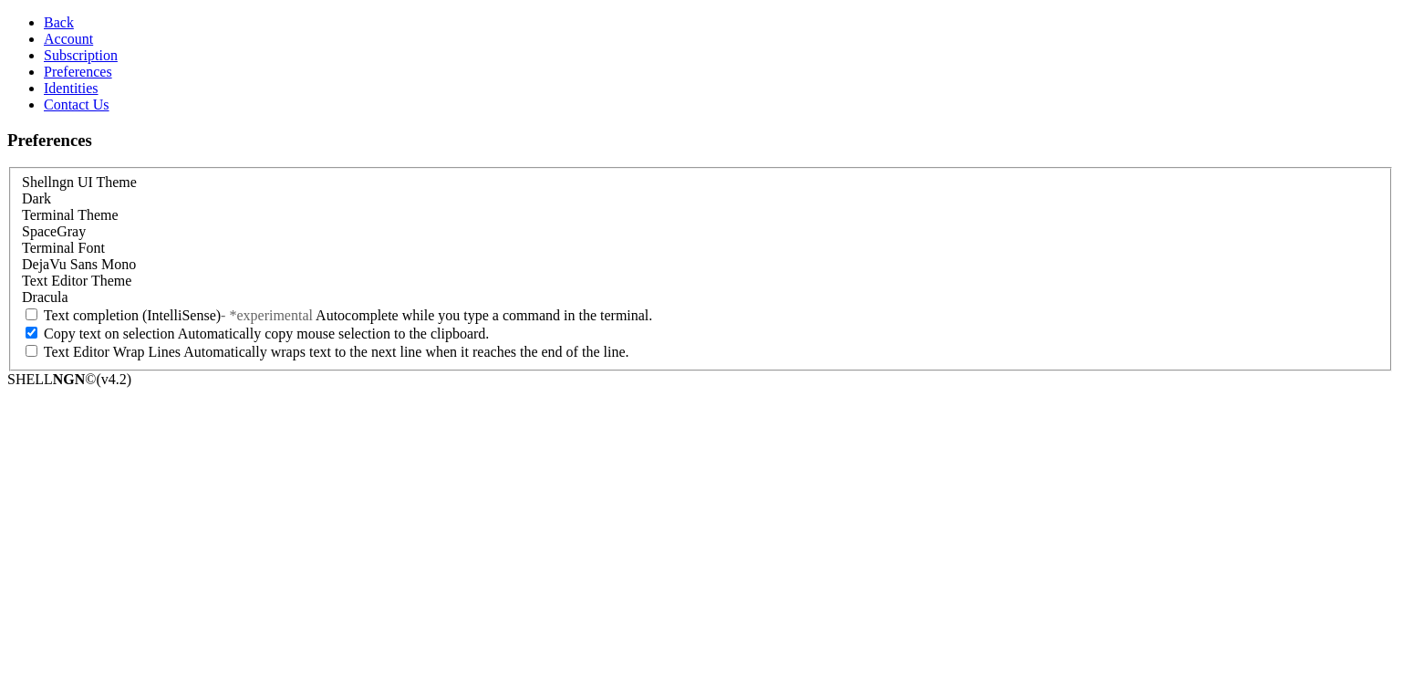
click at [86, 223] on span "SpaceGray" at bounding box center [54, 231] width 64 height 16
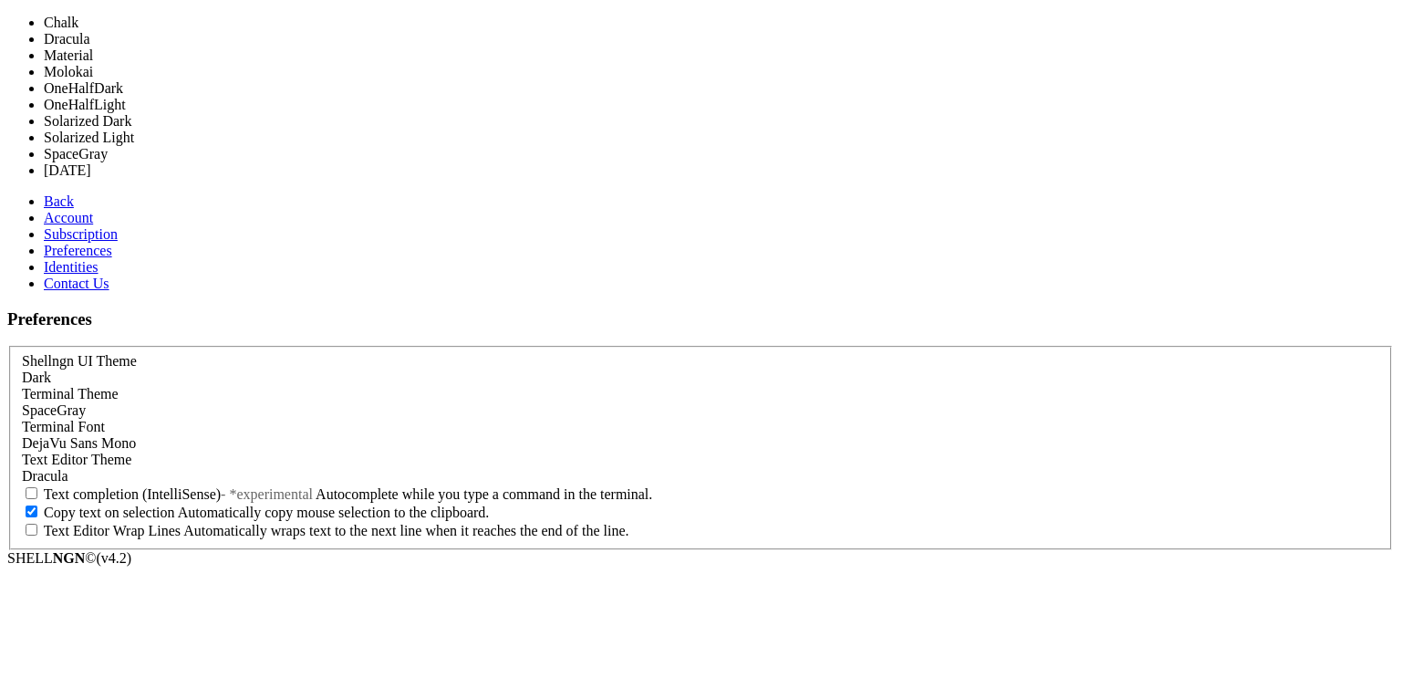
scroll to position [77, 0]
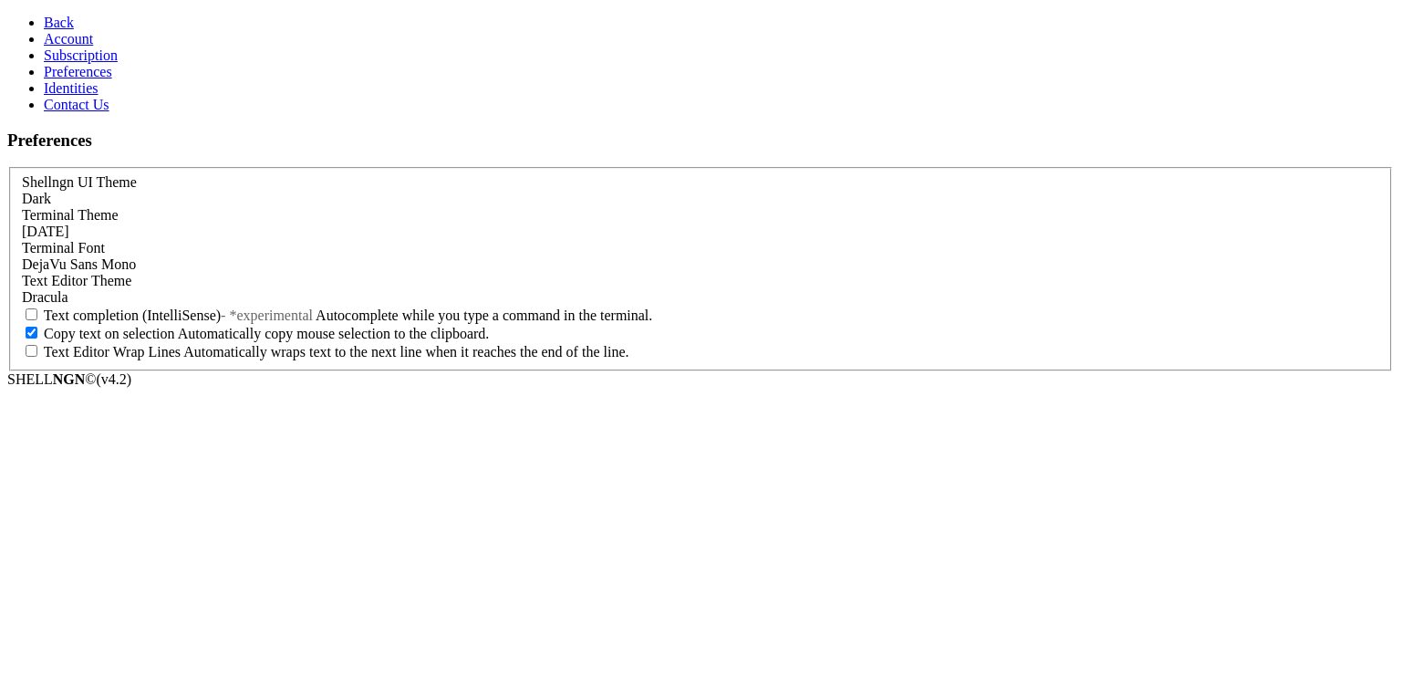
click at [57, 22] on link "Back" at bounding box center [59, 23] width 30 height 16
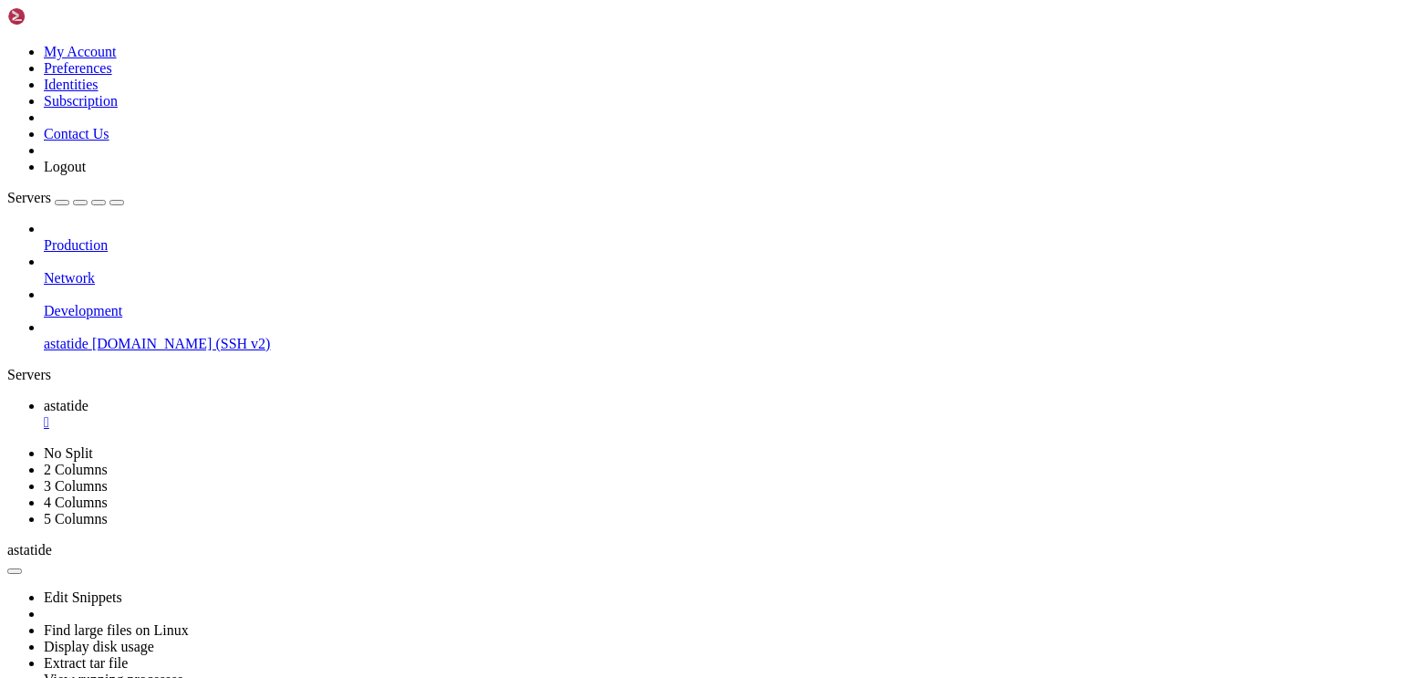
scroll to position [33, 0]
click at [7, 44] on link at bounding box center [7, 44] width 0 height 0
click at [112, 76] on link "Preferences" at bounding box center [78, 68] width 68 height 16
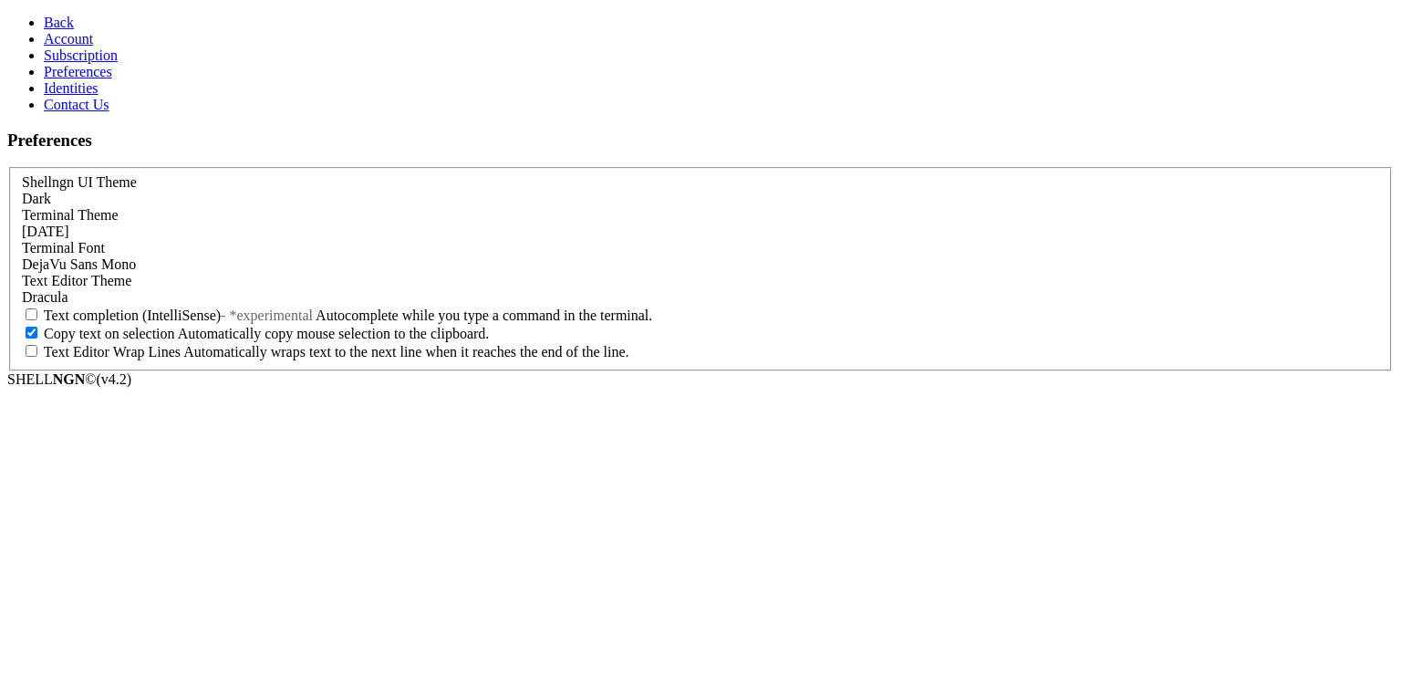
click at [297, 191] on div "Dark" at bounding box center [700, 199] width 1357 height 16
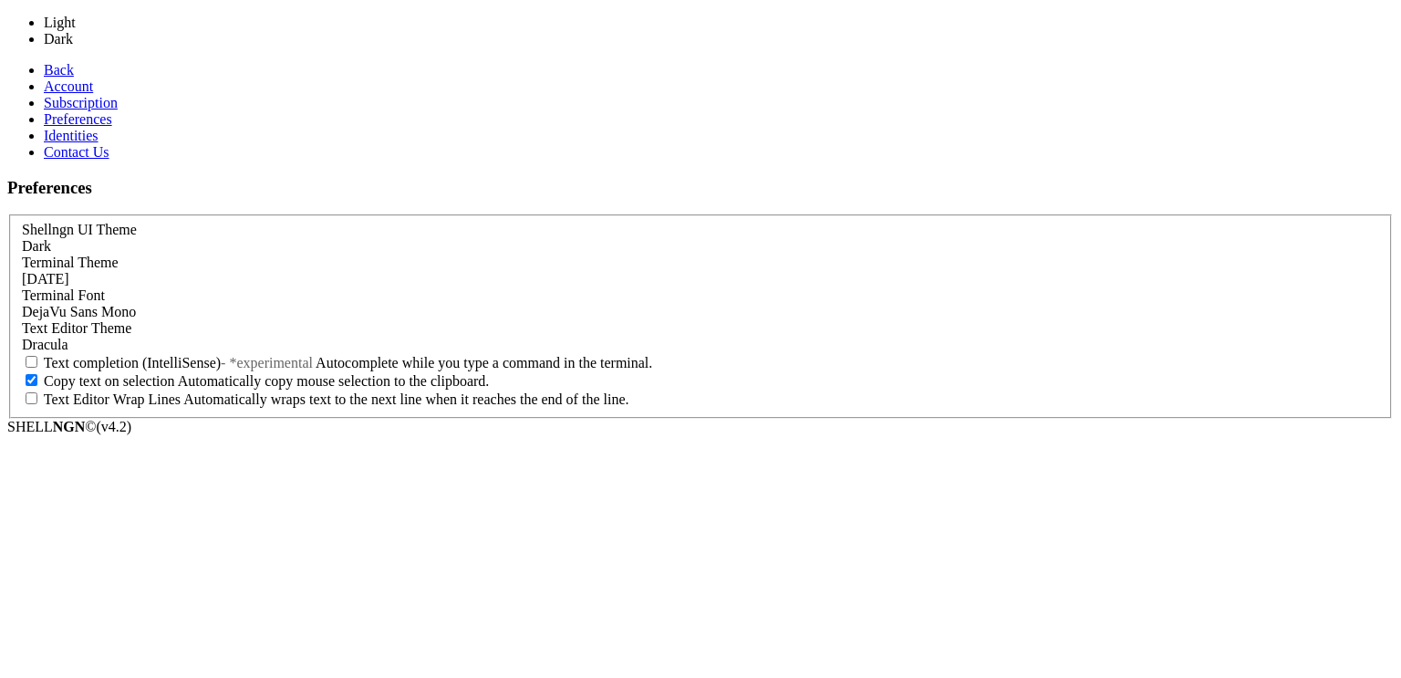
click at [297, 238] on div "Dark" at bounding box center [700, 246] width 1357 height 16
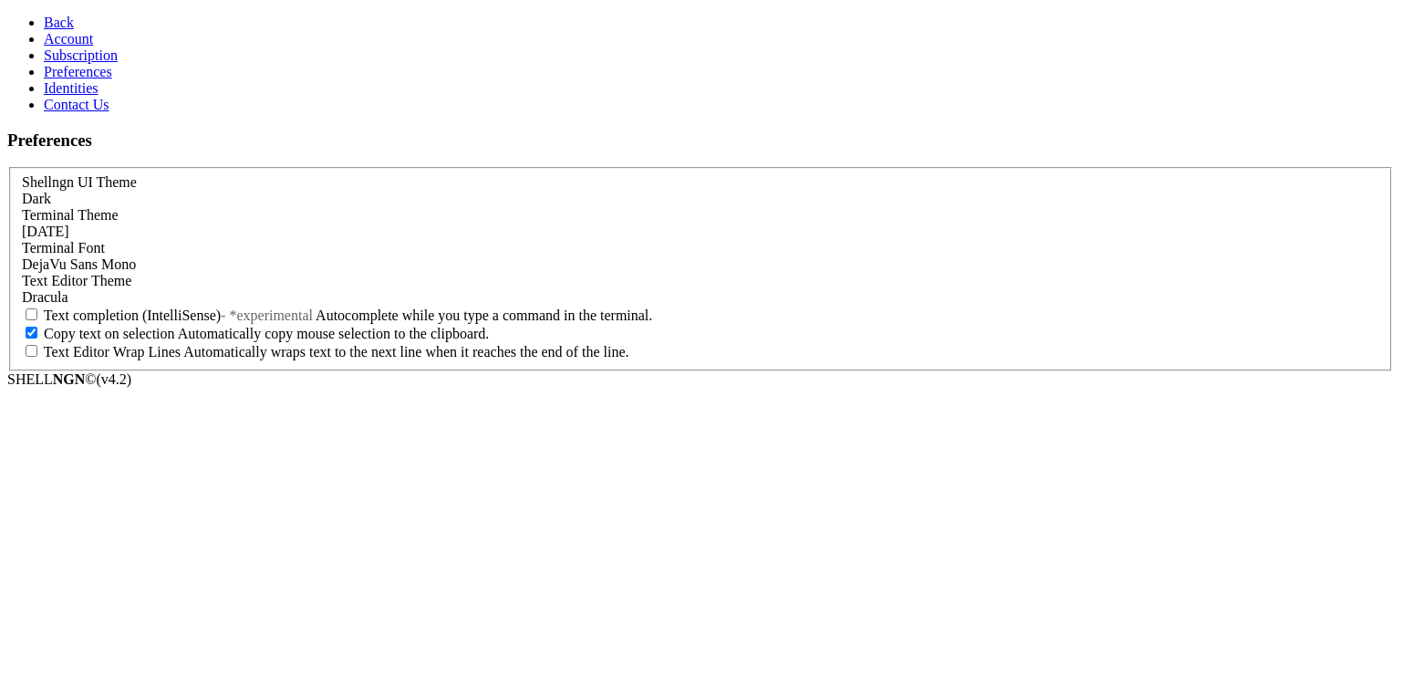
click at [295, 191] on div "Dark" at bounding box center [700, 199] width 1357 height 16
click at [294, 191] on div "Dark" at bounding box center [700, 199] width 1357 height 16
click at [284, 223] on div "[DATE]" at bounding box center [700, 231] width 1357 height 16
click at [51, 15] on span "Back" at bounding box center [59, 23] width 30 height 16
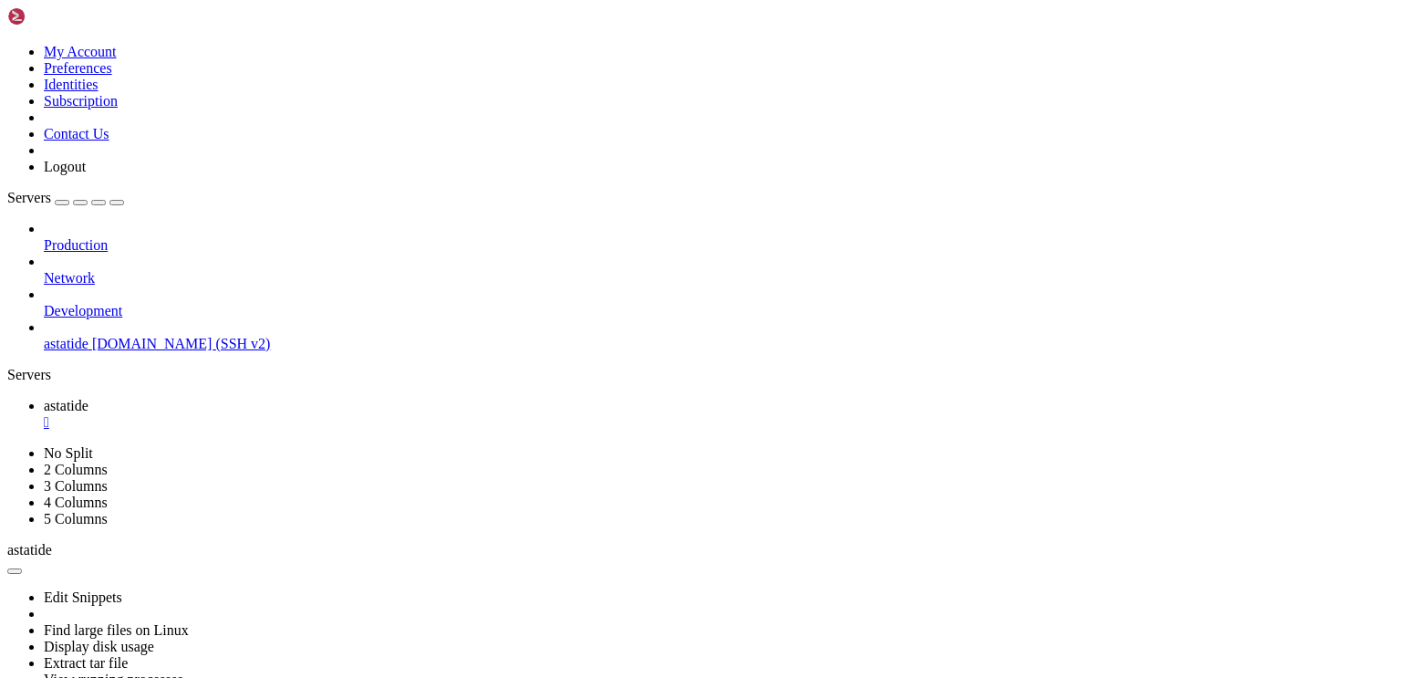
scroll to position [33, 0]
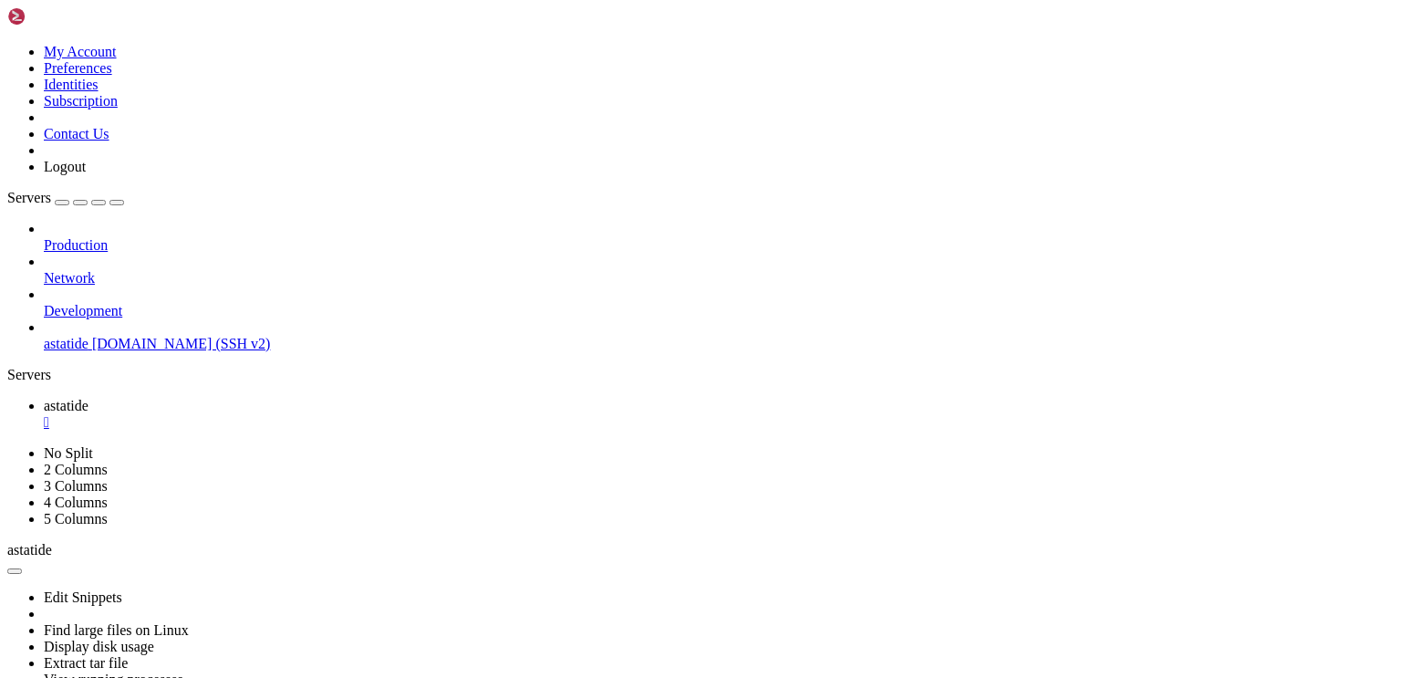
scroll to position [1, 0]
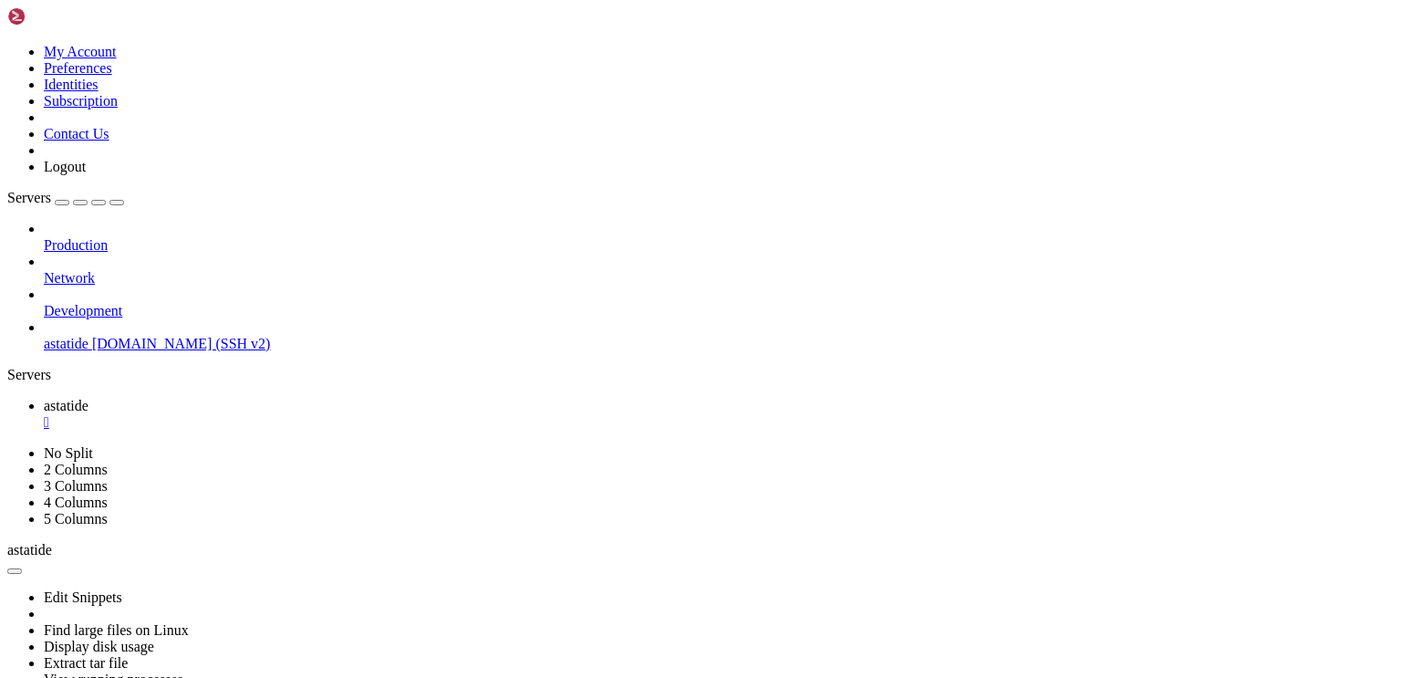
scroll to position [436825, 0]
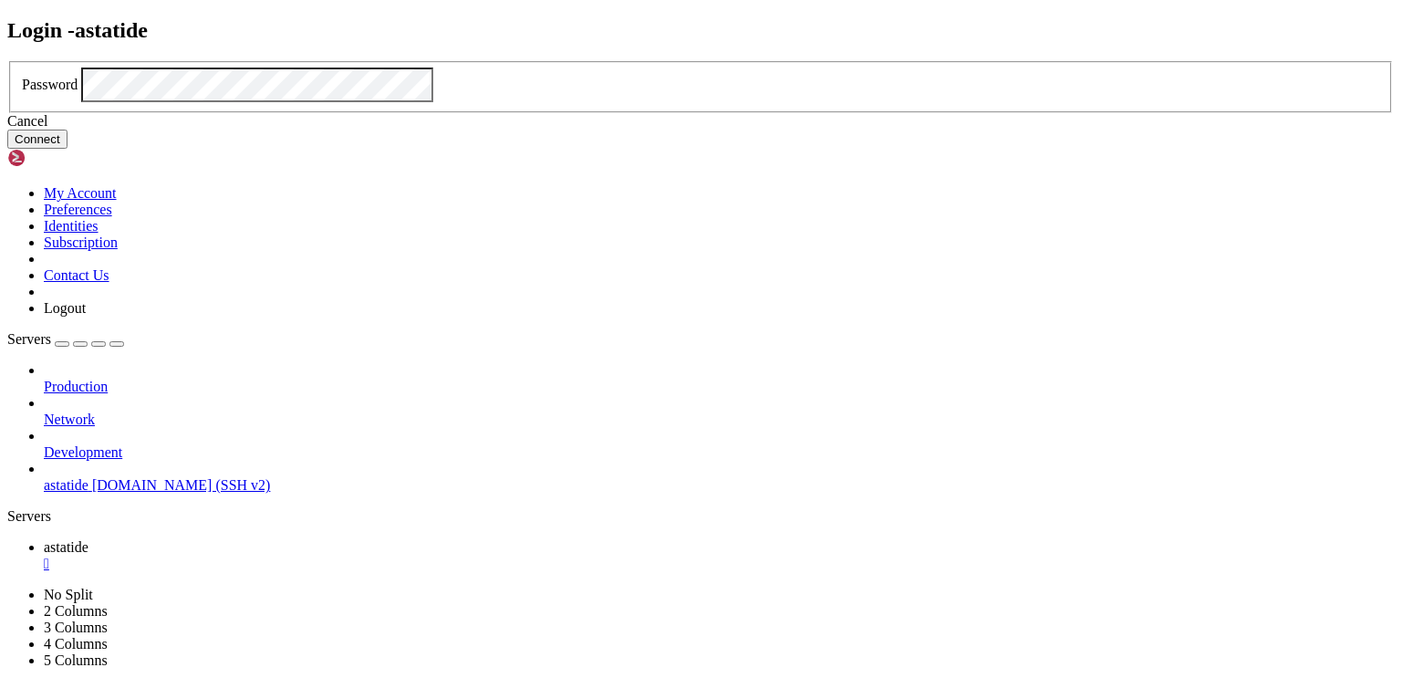
click at [67, 149] on button "Connect" at bounding box center [37, 138] width 60 height 19
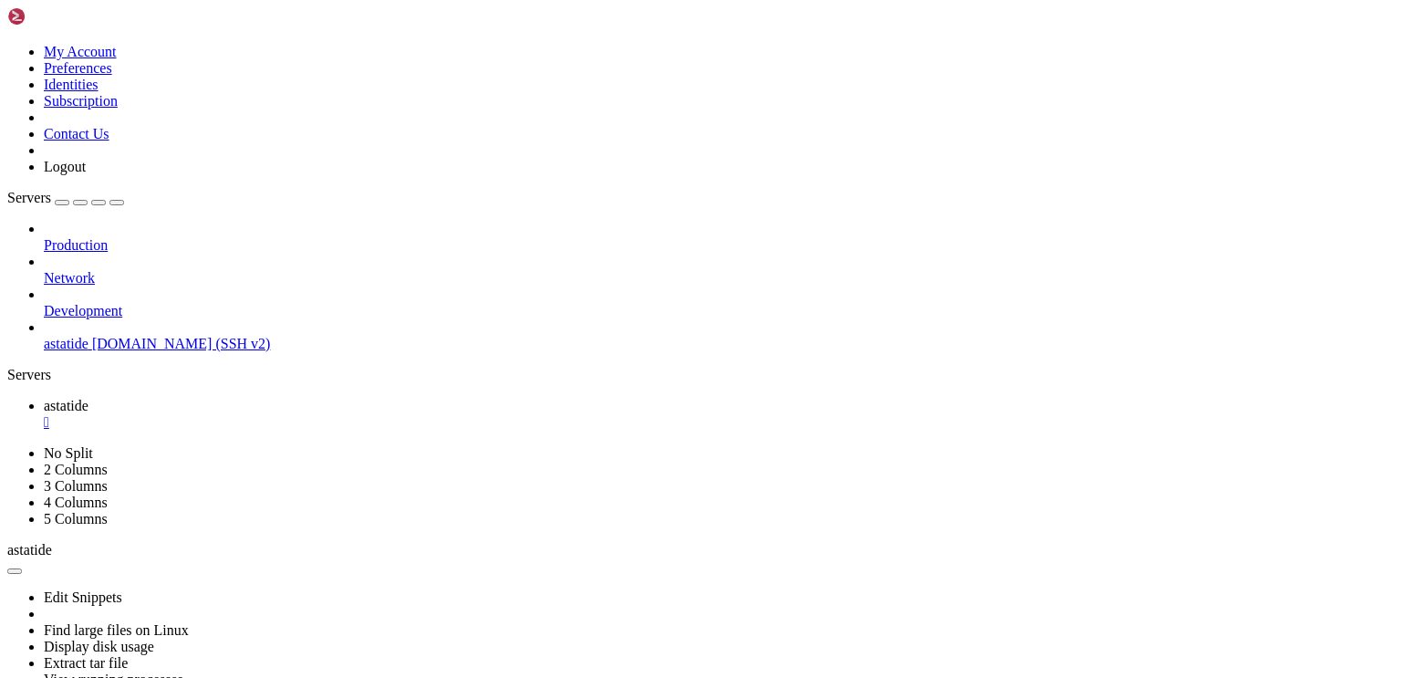
scroll to position [441306, 0]
